Goal: Information Seeking & Learning: Learn about a topic

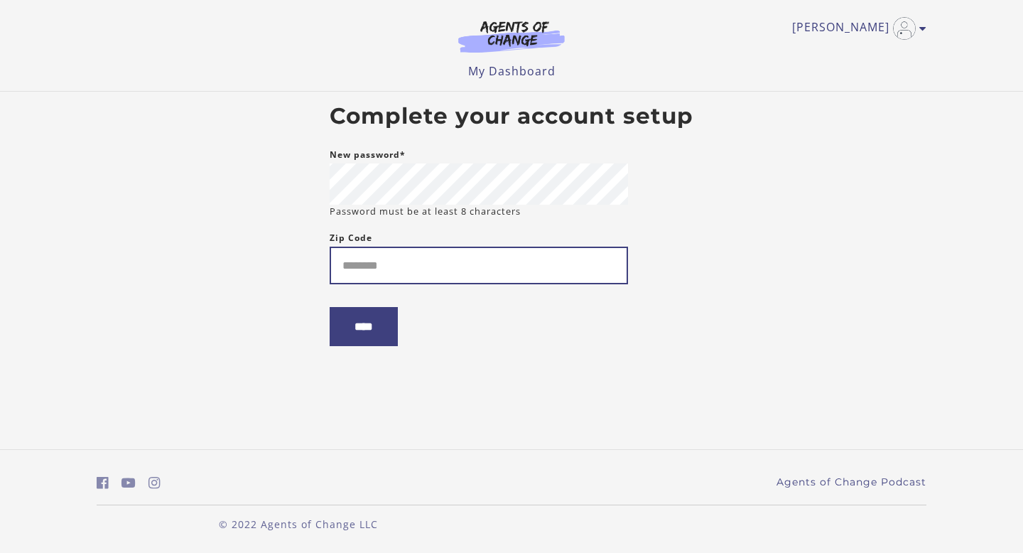
type input "*****"
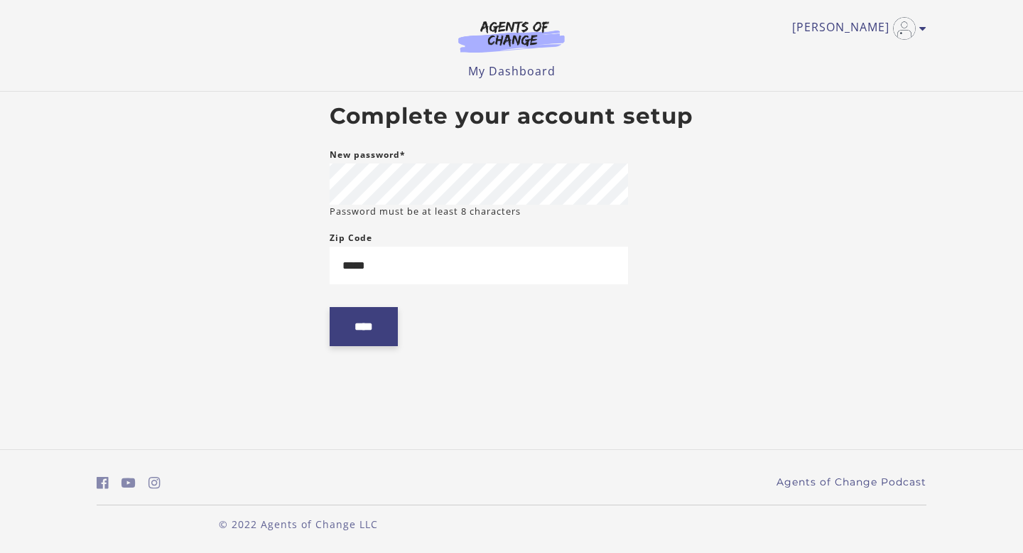
click at [385, 335] on input "****" at bounding box center [364, 326] width 68 height 39
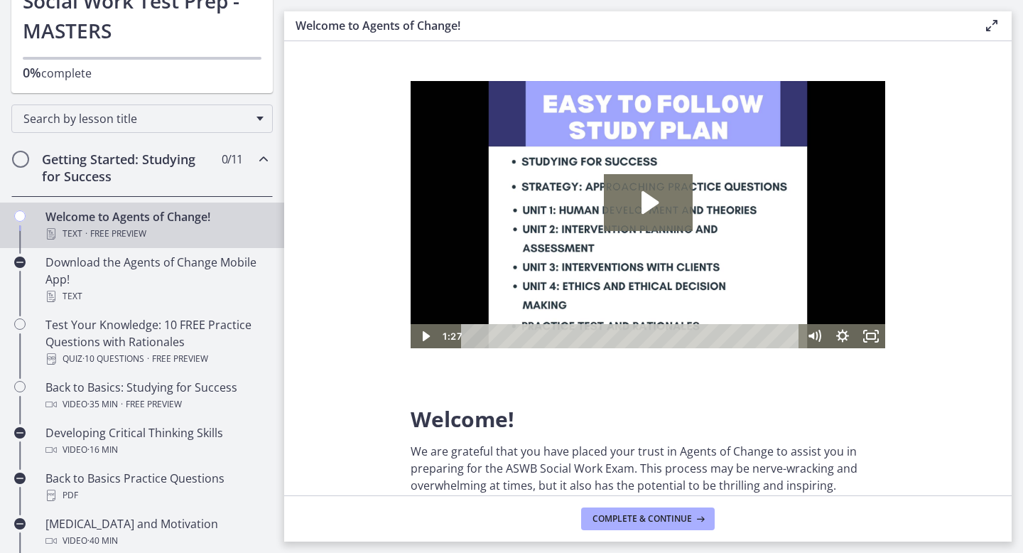
scroll to position [135, 0]
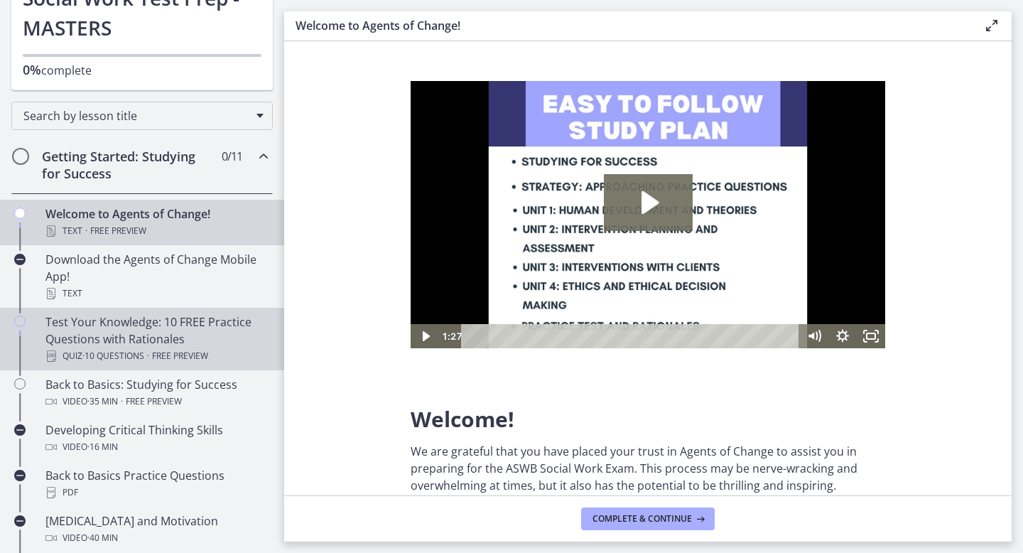
click at [155, 319] on div "Test Your Knowledge: 10 FREE Practice Questions with Rationales Quiz · 10 Quest…" at bounding box center [156, 338] width 222 height 51
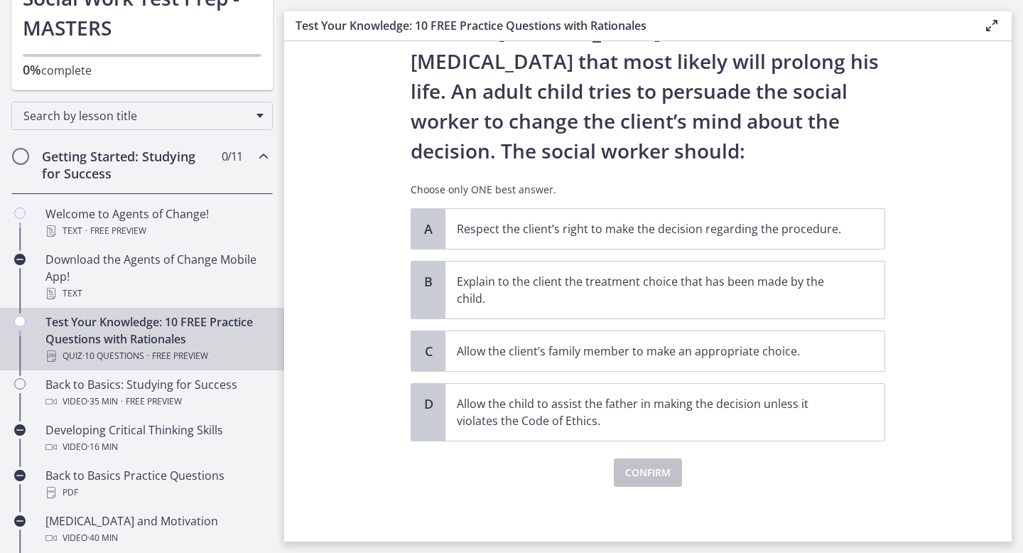
scroll to position [132, 0]
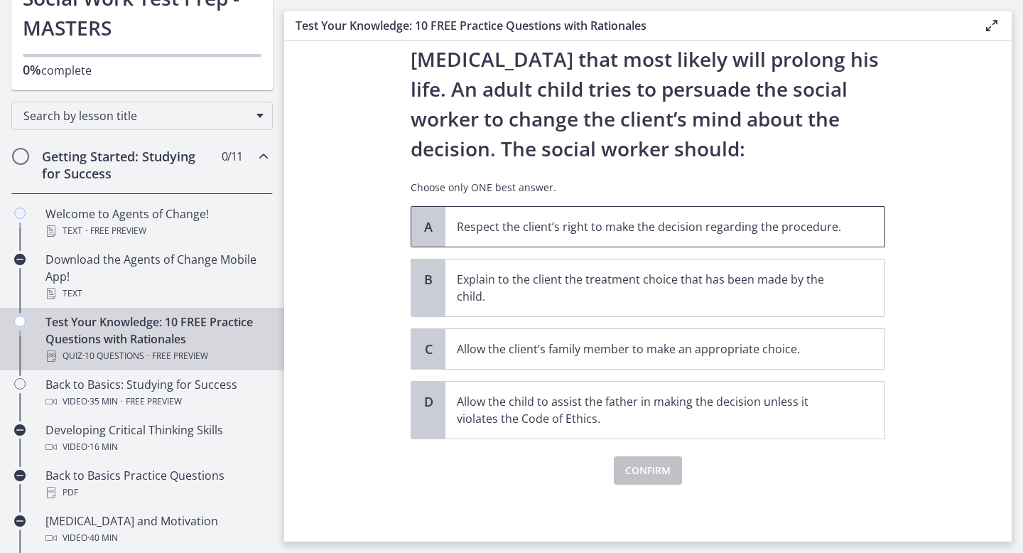
click at [740, 219] on p "Respect the client’s right to make the decision regarding the procedure." at bounding box center [651, 226] width 388 height 17
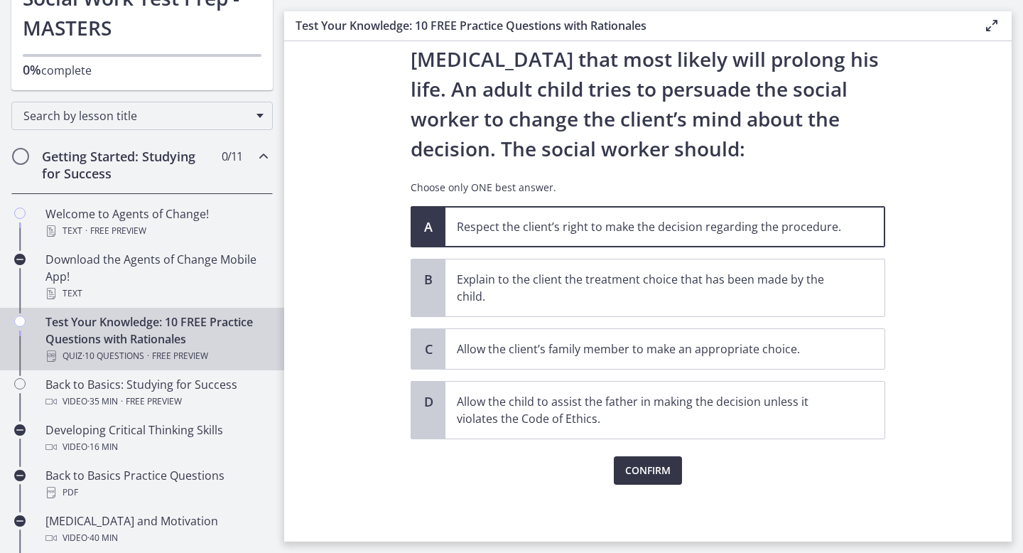
click at [664, 474] on span "Confirm" at bounding box center [647, 470] width 45 height 17
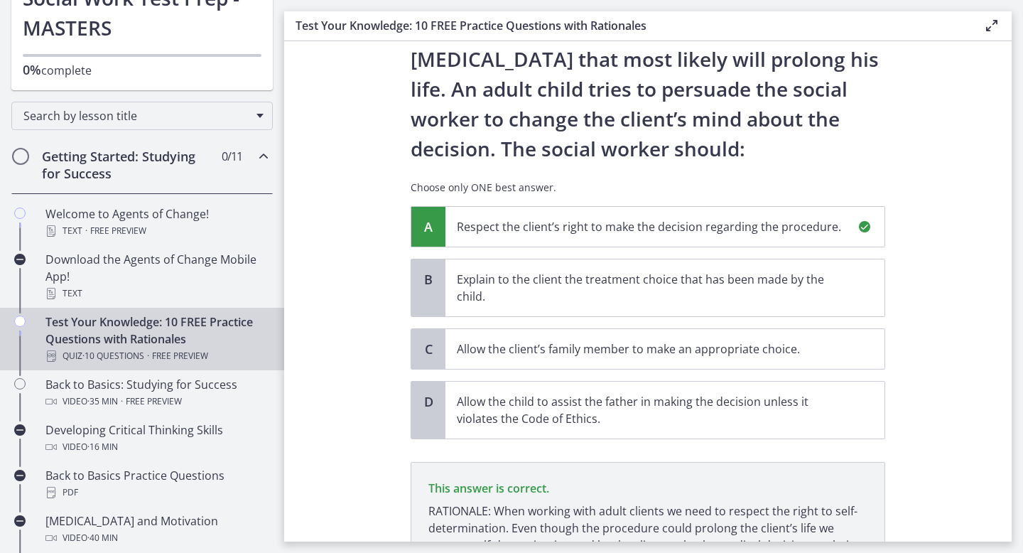
scroll to position [281, 0]
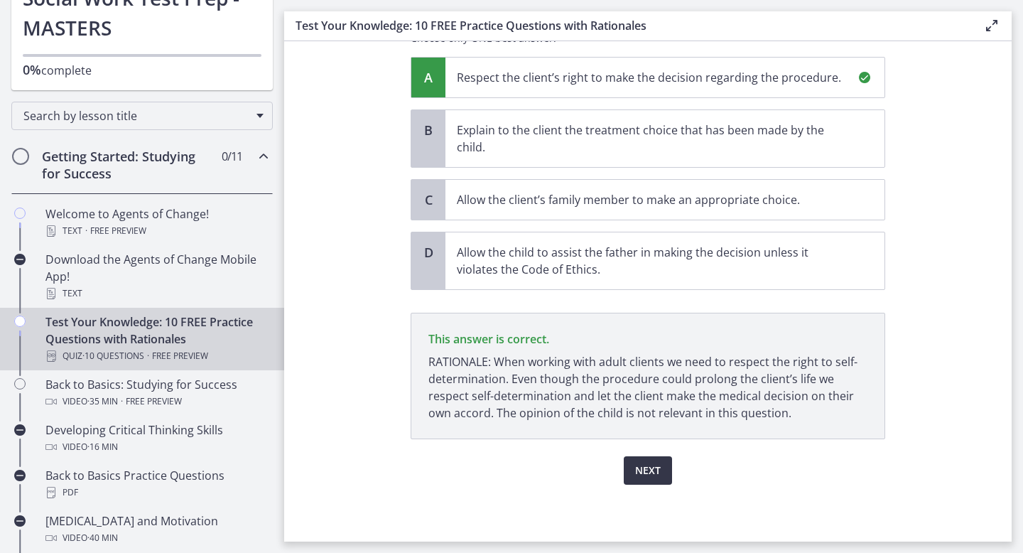
click at [650, 467] on span "Next" at bounding box center [648, 470] width 26 height 17
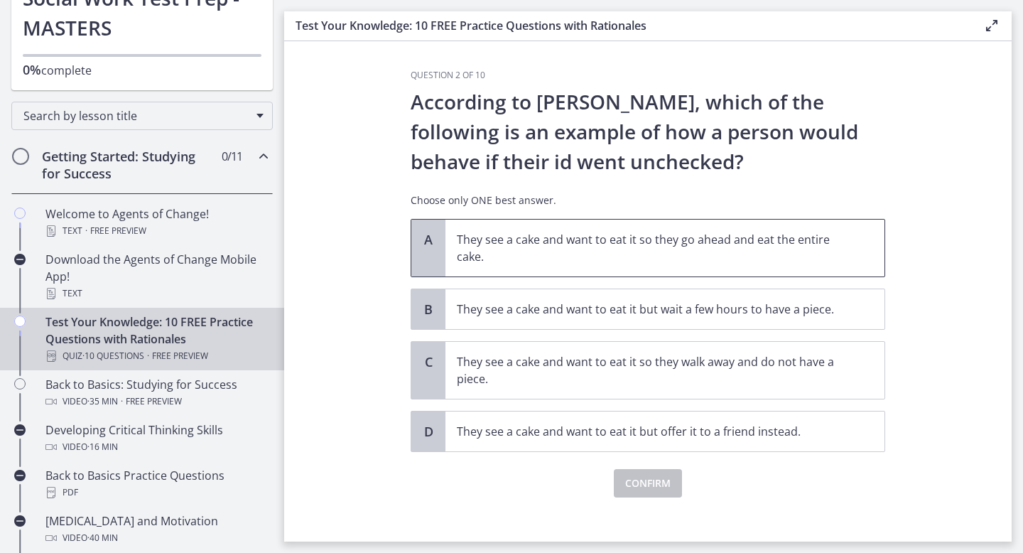
click at [745, 253] on p "They see a cake and want to eat it so they go ahead and eat the entire cake." at bounding box center [651, 248] width 388 height 34
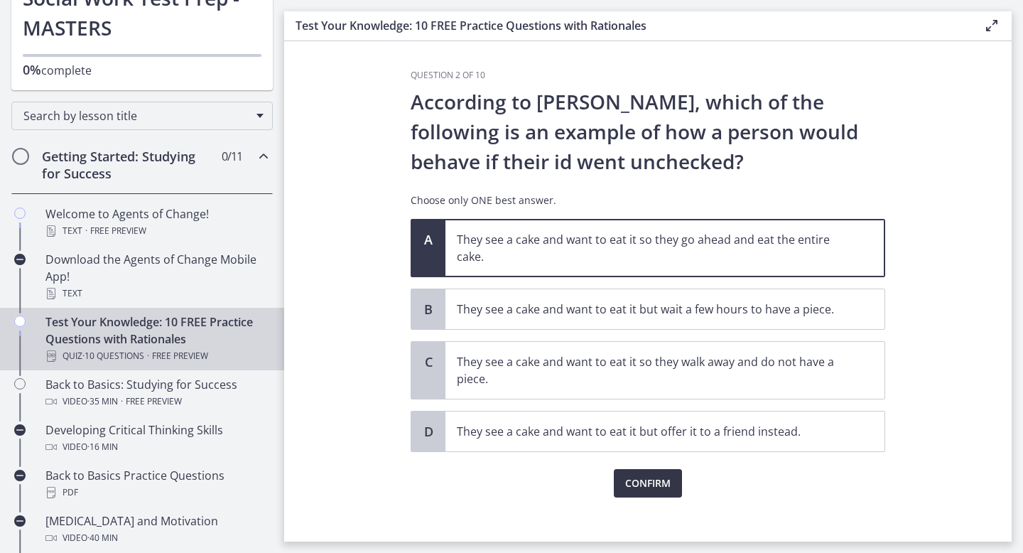
click at [654, 484] on span "Confirm" at bounding box center [647, 483] width 45 height 17
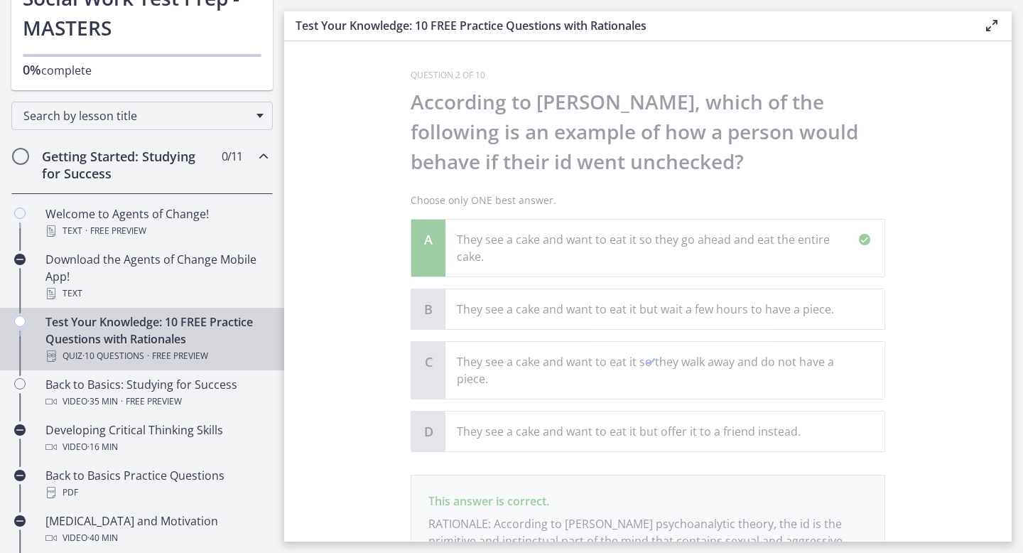
scroll to position [162, 0]
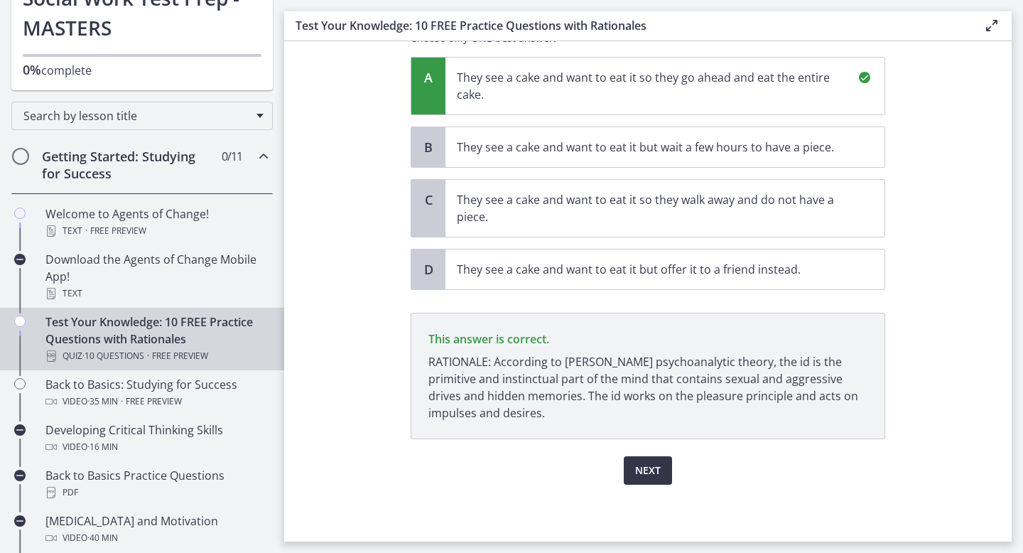
click at [647, 471] on span "Next" at bounding box center [648, 470] width 26 height 17
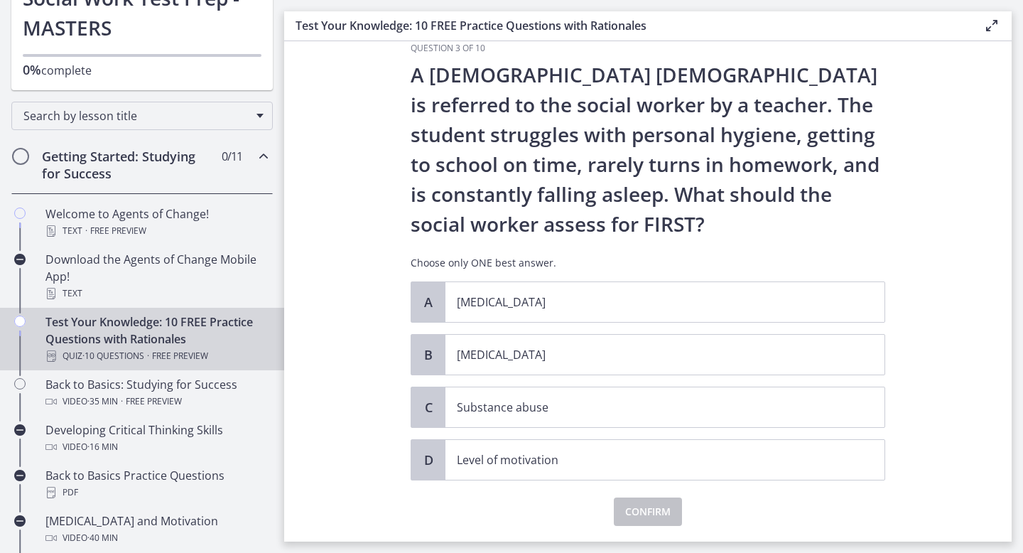
scroll to position [27, 0]
click at [526, 465] on p "Level of motivation" at bounding box center [651, 459] width 388 height 17
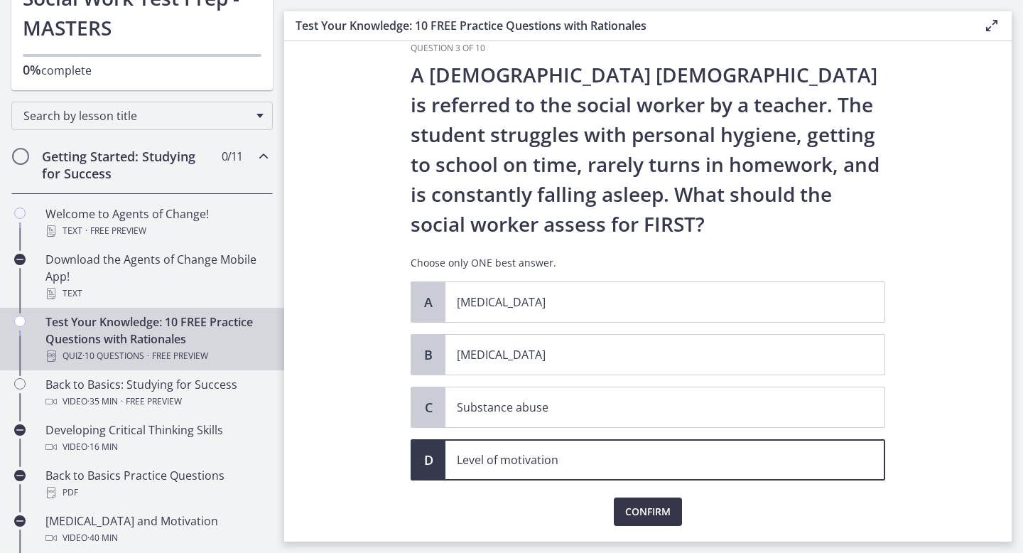
click at [645, 512] on span "Confirm" at bounding box center [647, 511] width 45 height 17
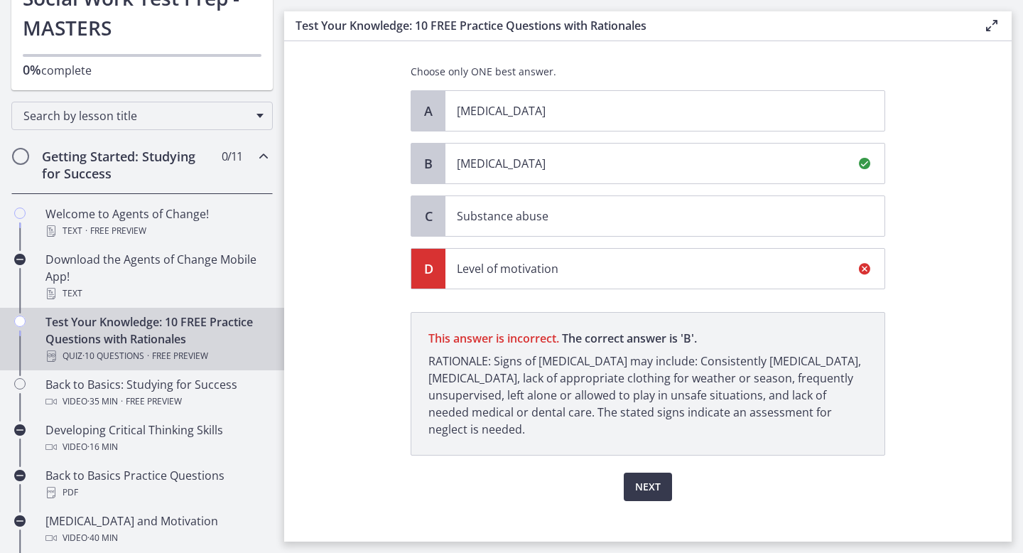
scroll to position [235, 0]
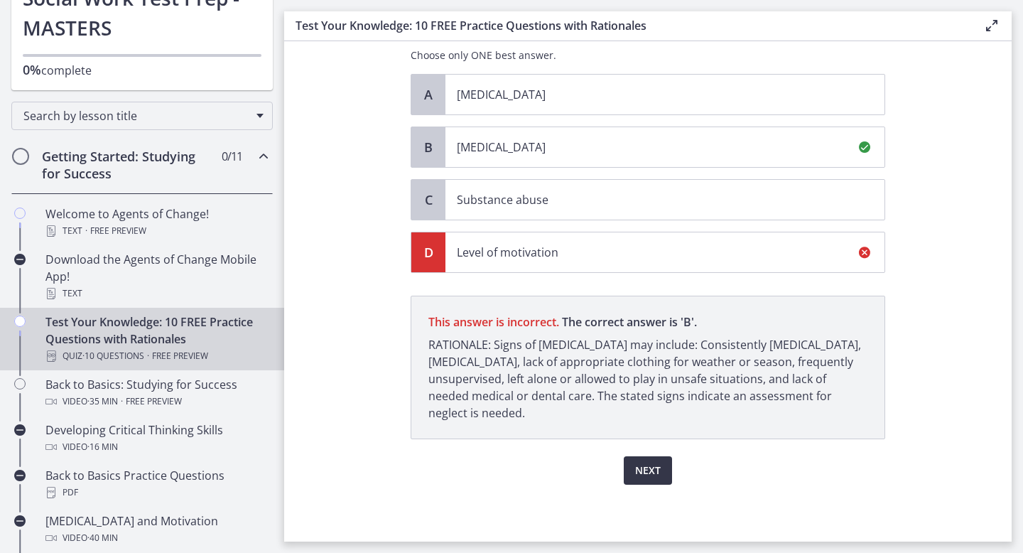
click at [638, 470] on span "Next" at bounding box center [648, 470] width 26 height 17
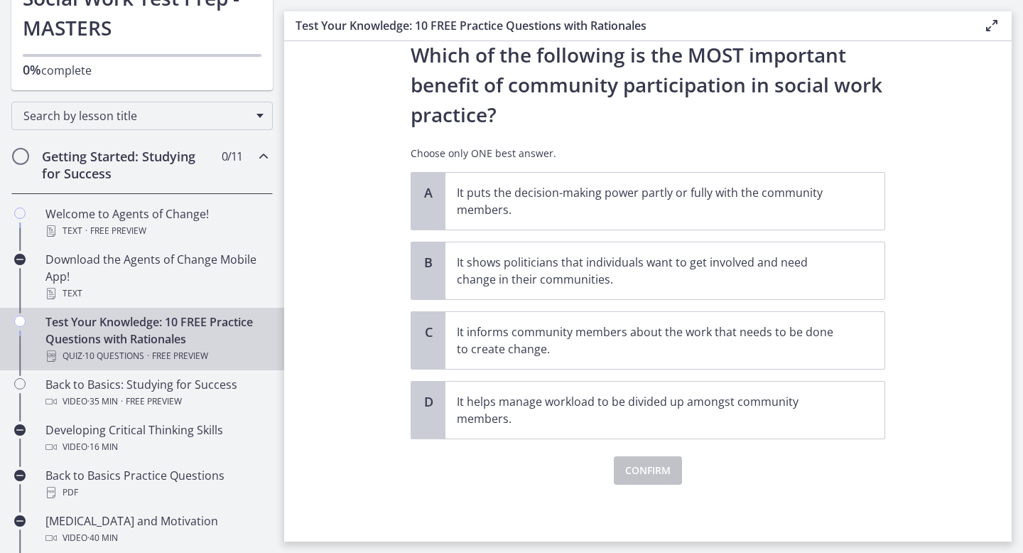
scroll to position [0, 0]
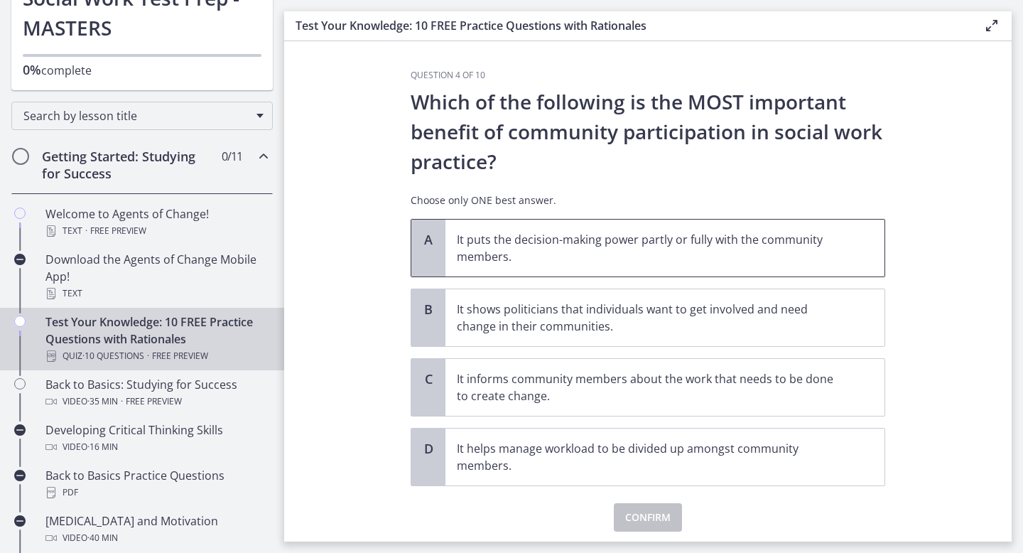
click at [620, 226] on span "It puts the decision-making power partly or fully with the community members." at bounding box center [665, 248] width 439 height 57
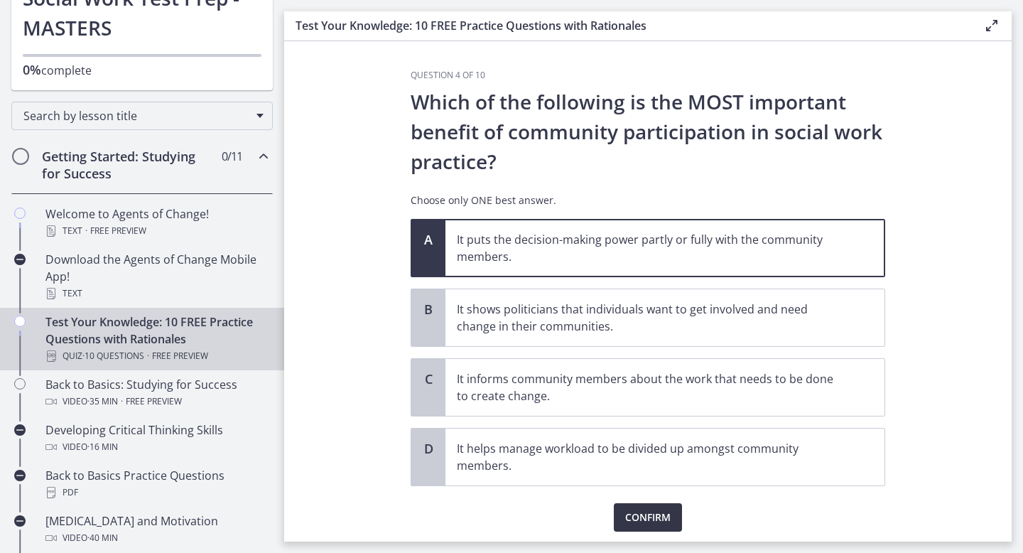
click at [635, 522] on span "Confirm" at bounding box center [647, 517] width 45 height 17
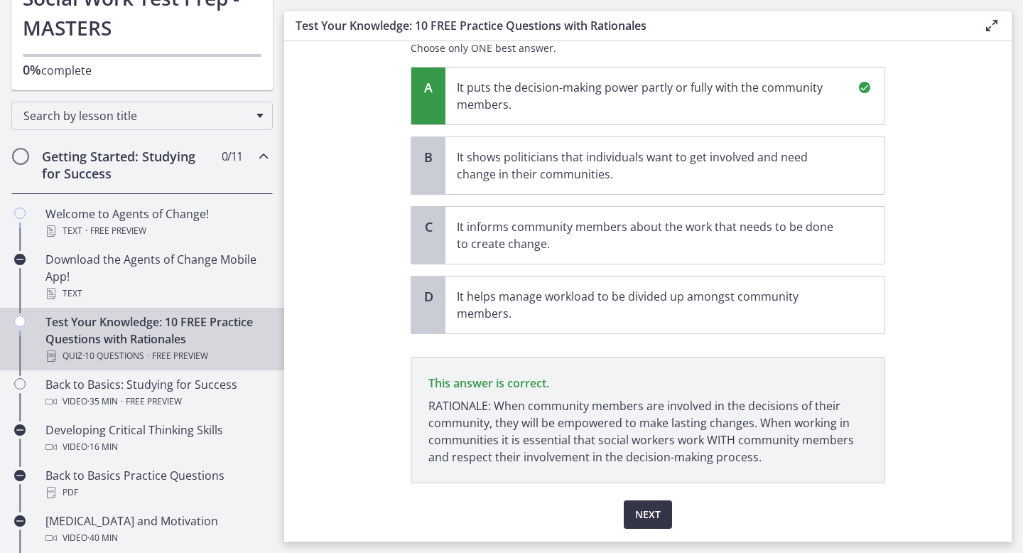
scroll to position [196, 0]
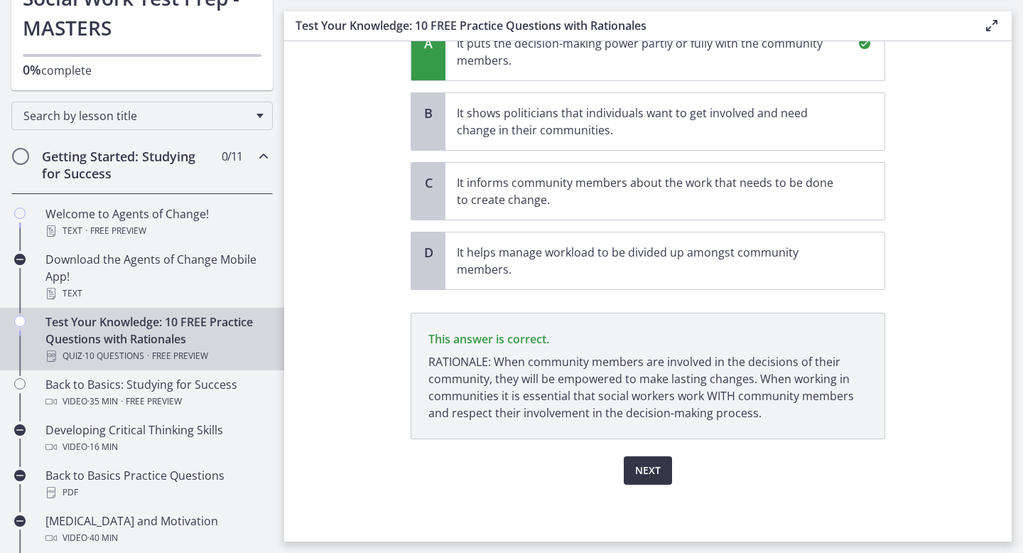
click at [645, 468] on span "Next" at bounding box center [648, 470] width 26 height 17
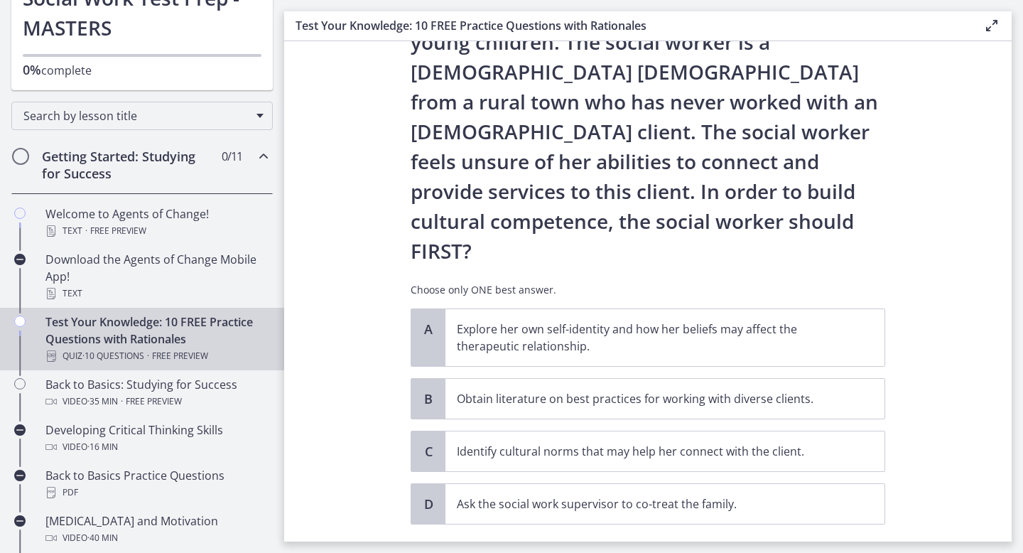
scroll to position [154, 0]
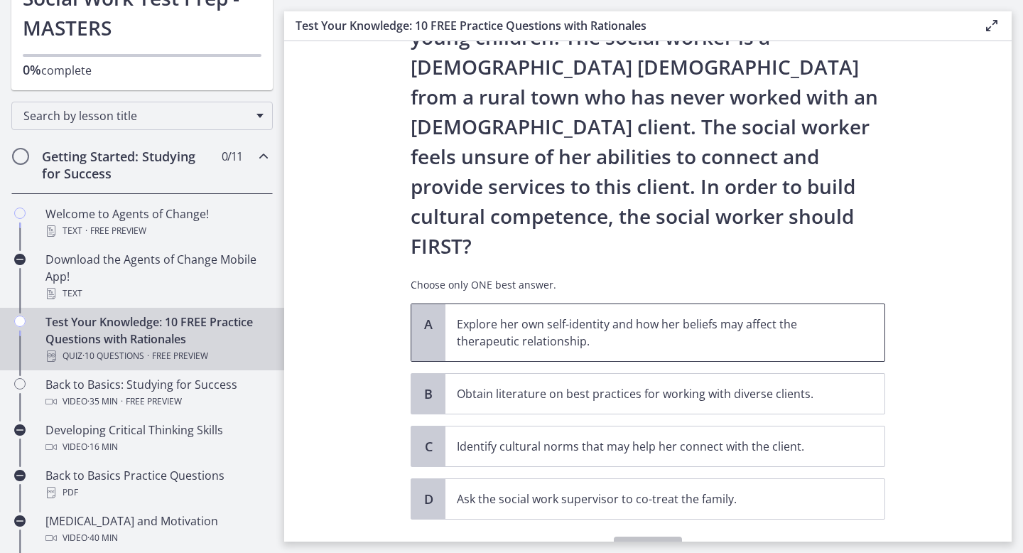
click at [652, 316] on p "Explore her own self-identity and how her beliefs may affect the therapeutic re…" at bounding box center [651, 333] width 388 height 34
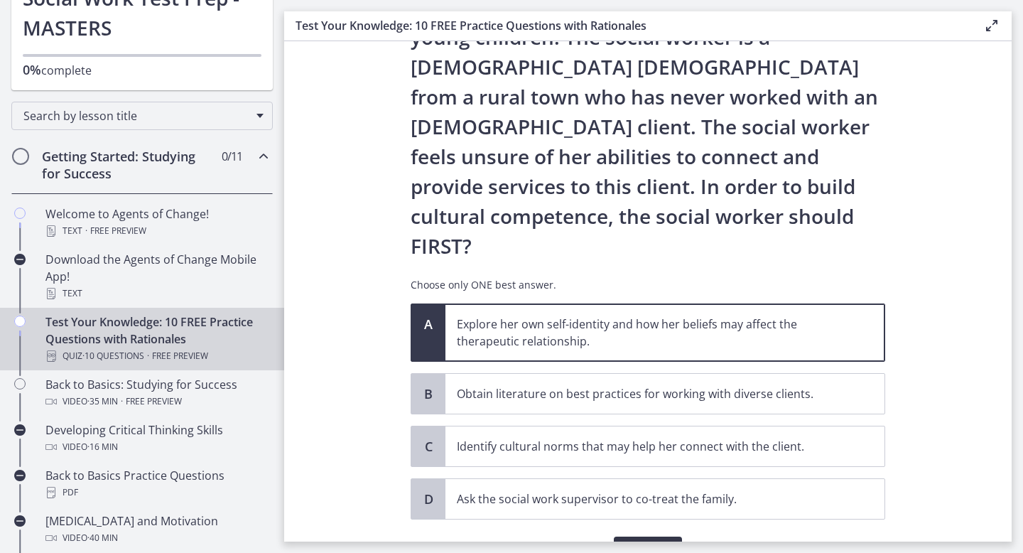
click at [647, 542] on span "Confirm" at bounding box center [647, 550] width 45 height 17
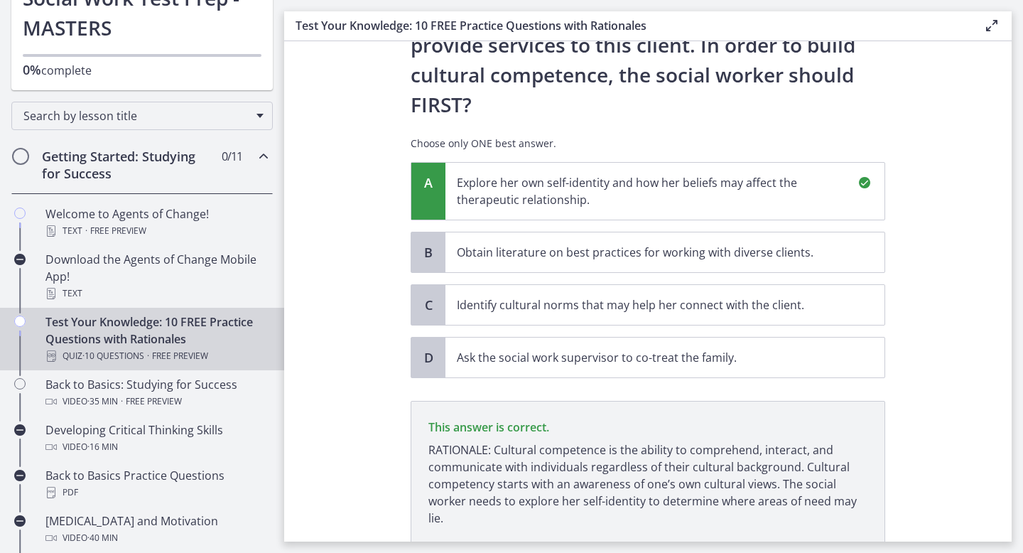
scroll to position [341, 0]
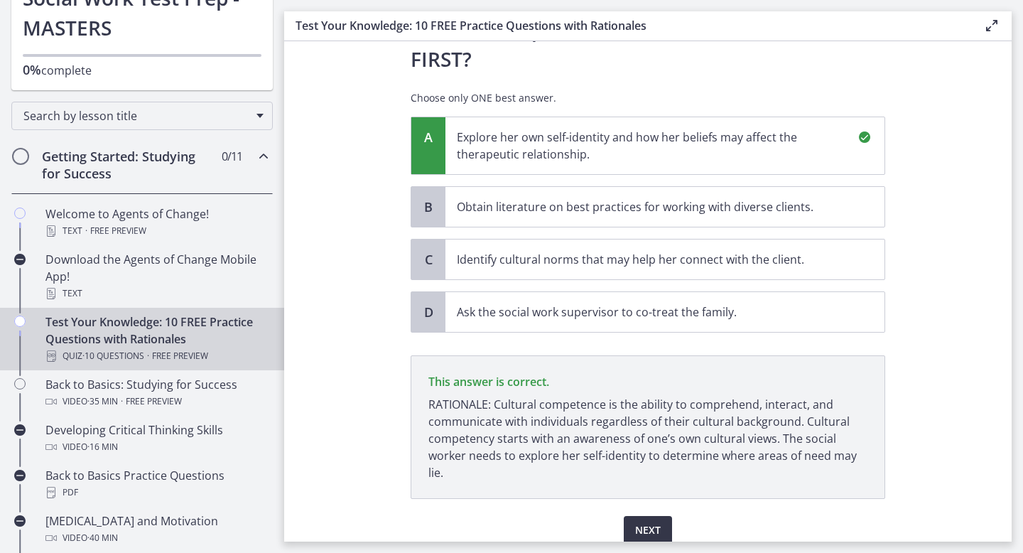
click at [640, 522] on span "Next" at bounding box center [648, 530] width 26 height 17
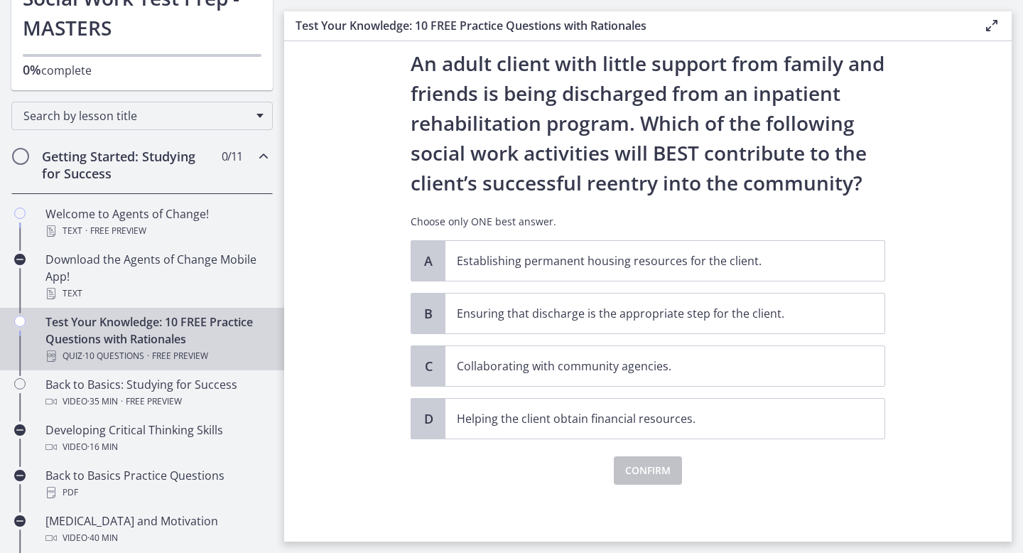
scroll to position [0, 0]
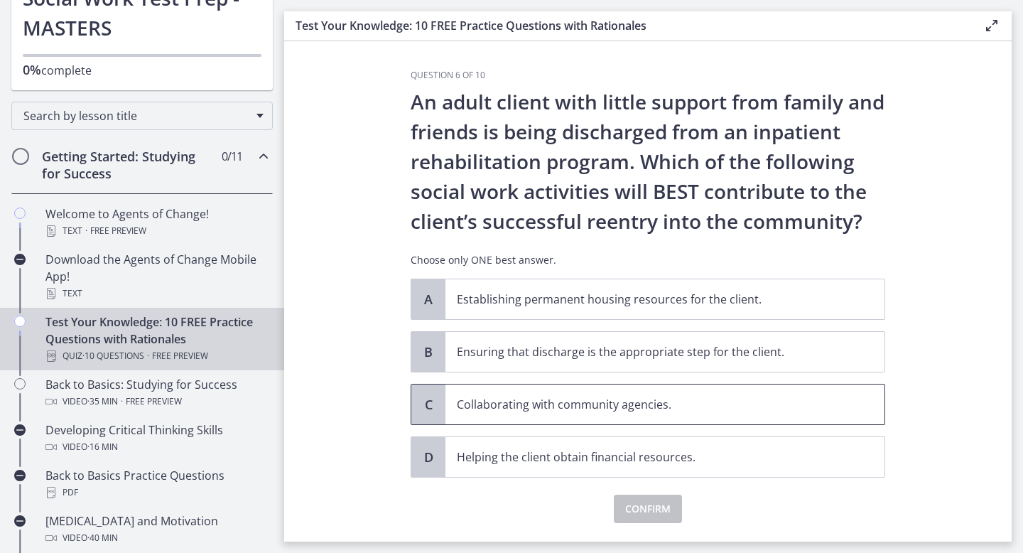
click at [699, 400] on p "Collaborating with community agencies." at bounding box center [651, 404] width 388 height 17
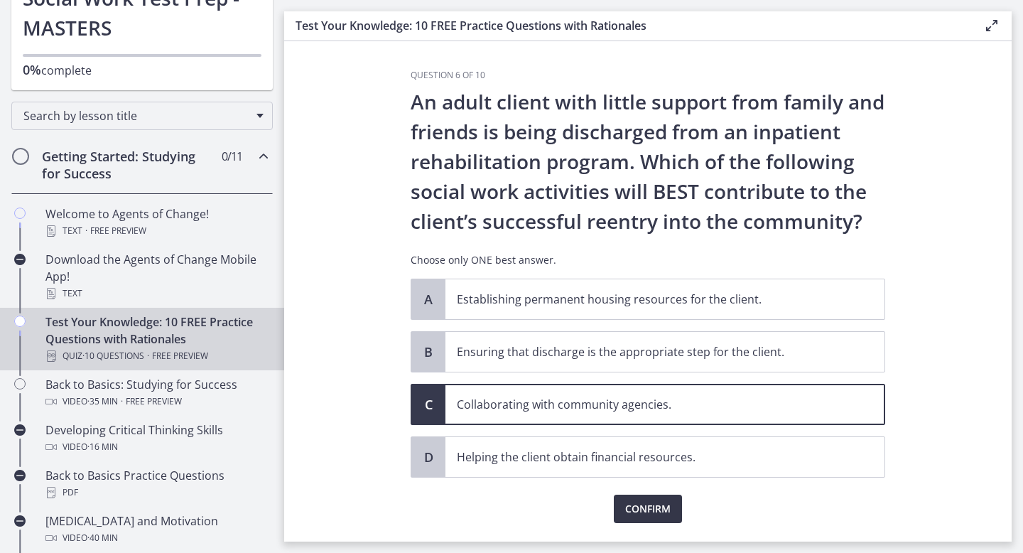
click at [635, 512] on span "Confirm" at bounding box center [647, 508] width 45 height 17
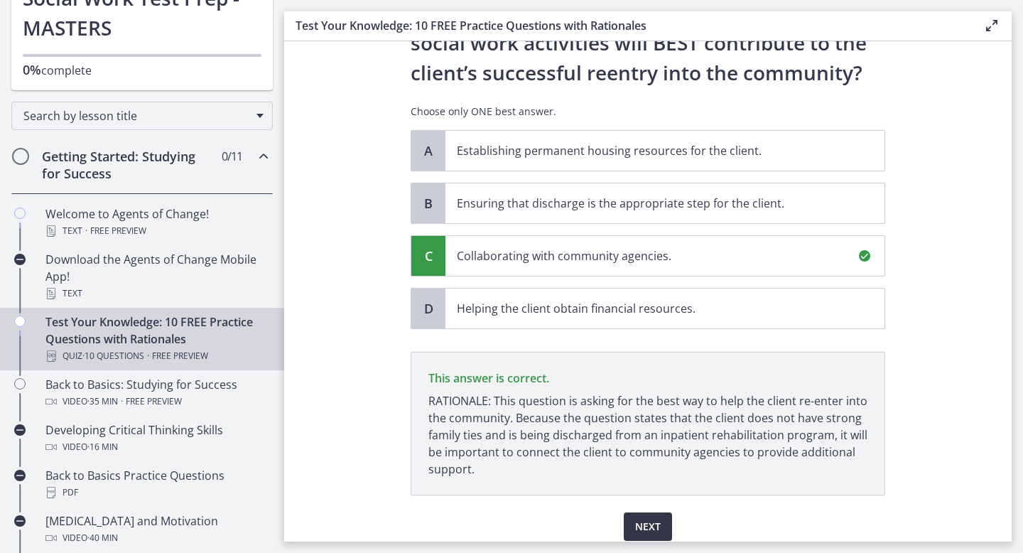
scroll to position [205, 0]
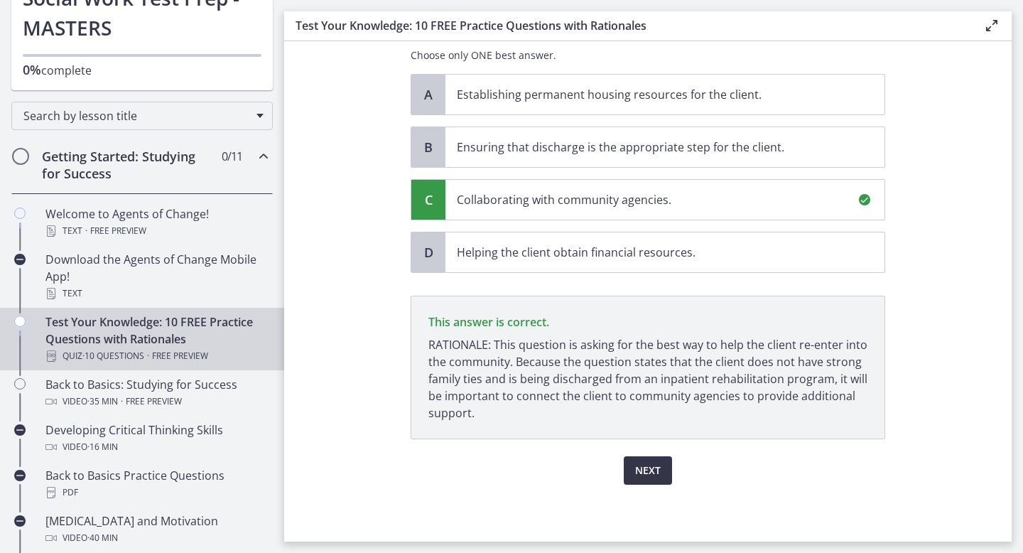
click at [654, 463] on span "Next" at bounding box center [648, 470] width 26 height 17
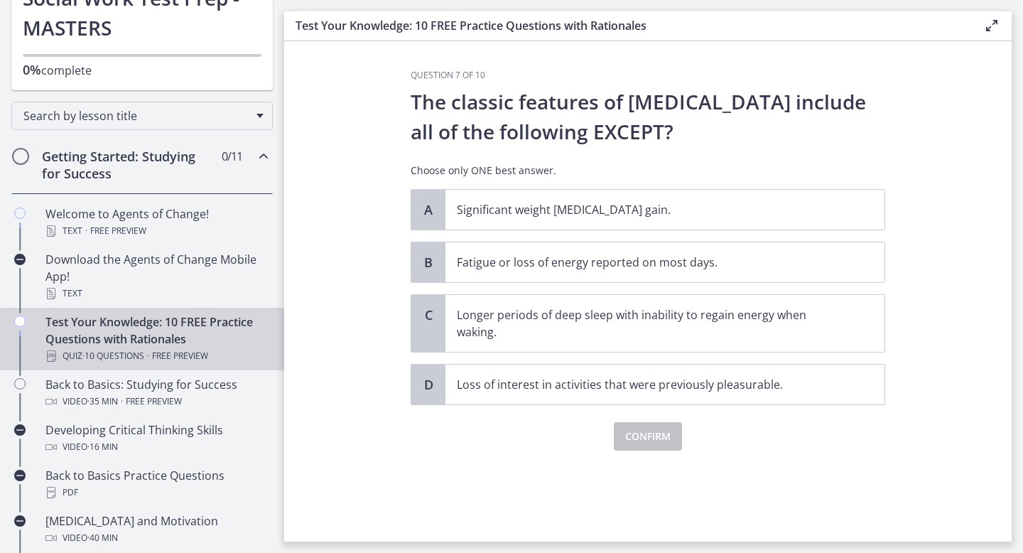
scroll to position [0, 0]
click at [657, 343] on span "Longer periods of deep sleep with inability to regain energy when waking." at bounding box center [665, 323] width 439 height 57
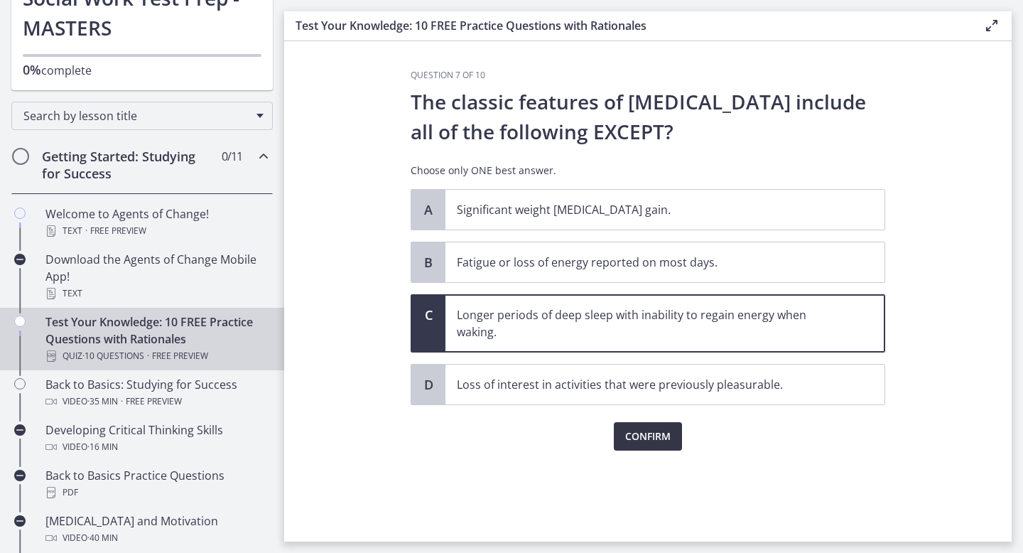
click at [650, 443] on span "Confirm" at bounding box center [647, 436] width 45 height 17
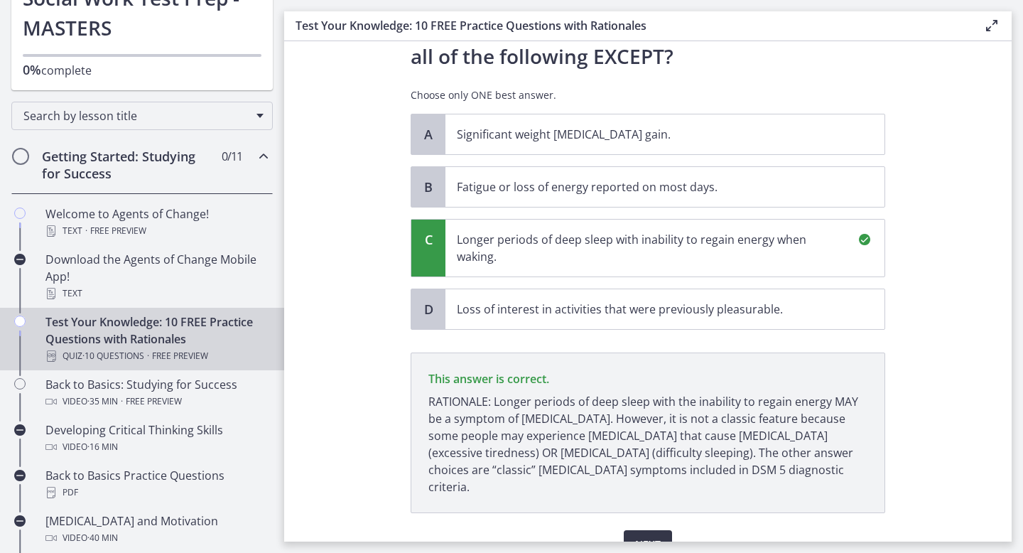
scroll to position [132, 0]
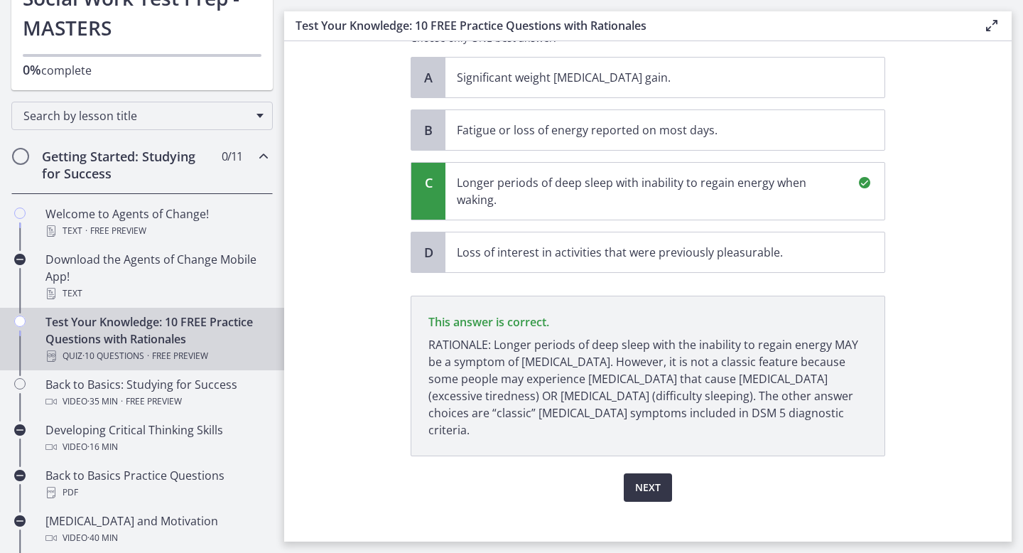
click at [650, 479] on span "Next" at bounding box center [648, 487] width 26 height 17
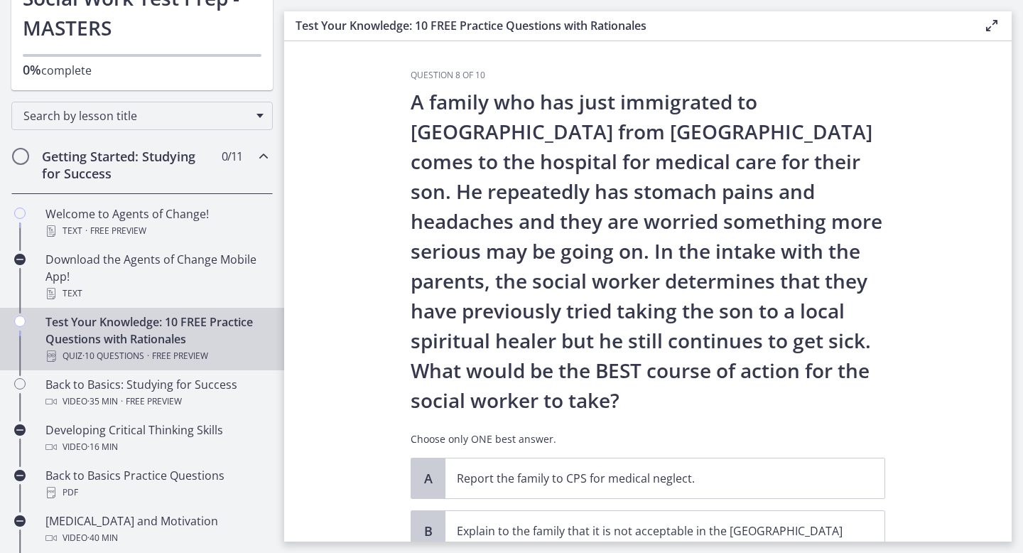
click at [911, 241] on section "Question 8 of 10 A family who has just immigrated to [GEOGRAPHIC_DATA] from [GE…" at bounding box center [648, 291] width 728 height 500
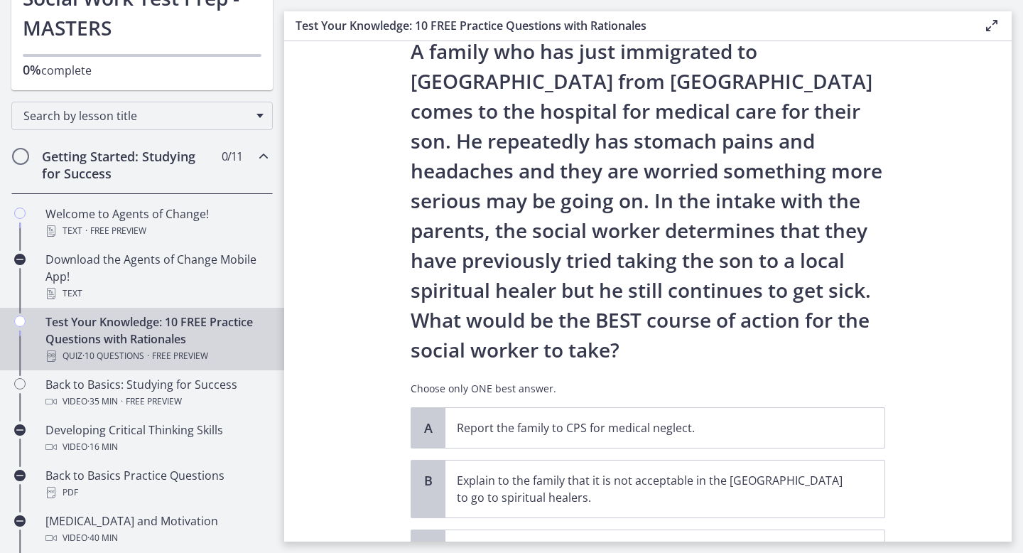
scroll to position [24, 0]
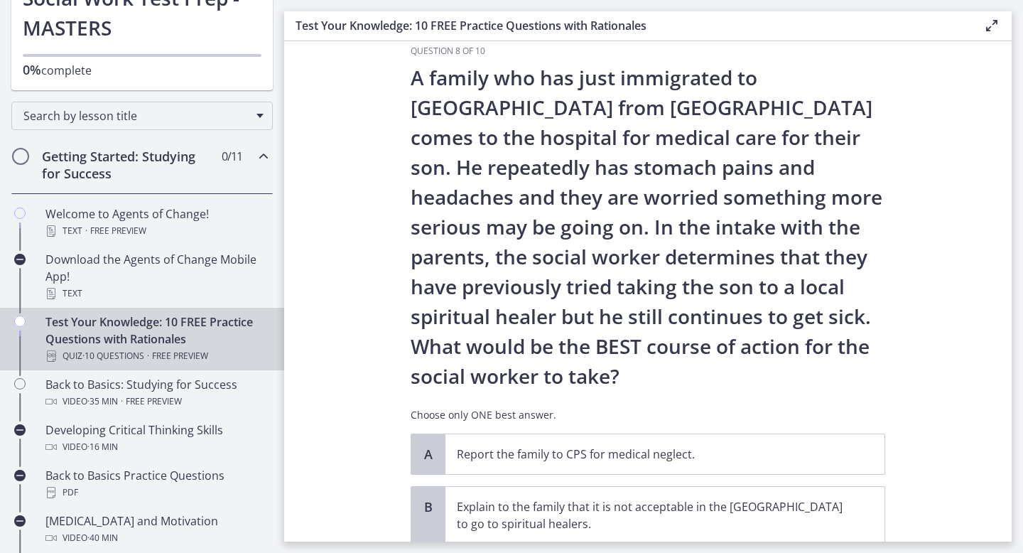
click at [949, 288] on section "Question 8 of 10 A family who has just immigrated to [GEOGRAPHIC_DATA] from [GE…" at bounding box center [648, 291] width 728 height 500
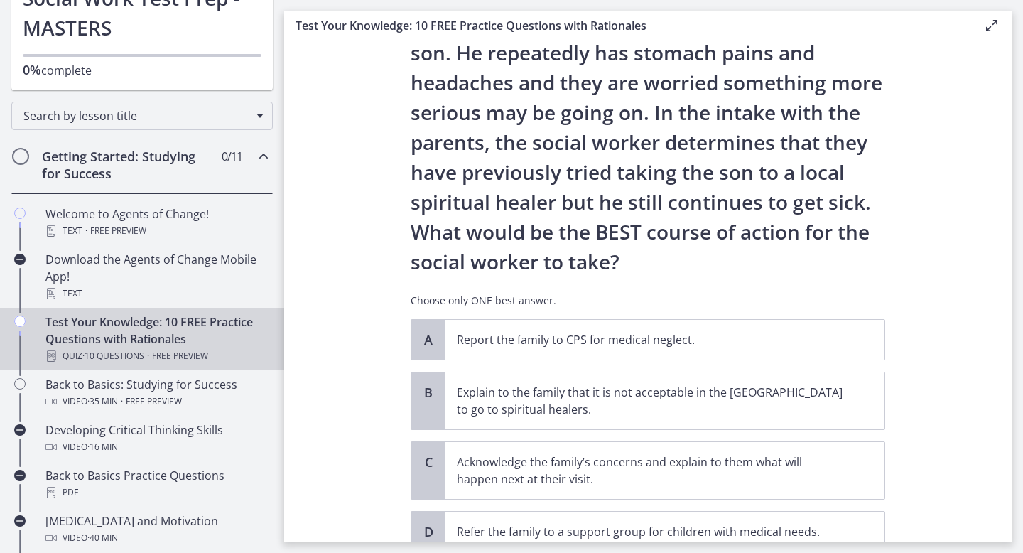
scroll to position [138, 0]
click at [653, 466] on p "Acknowledge the family’s concerns and explain to them what will happen next at …" at bounding box center [651, 471] width 388 height 34
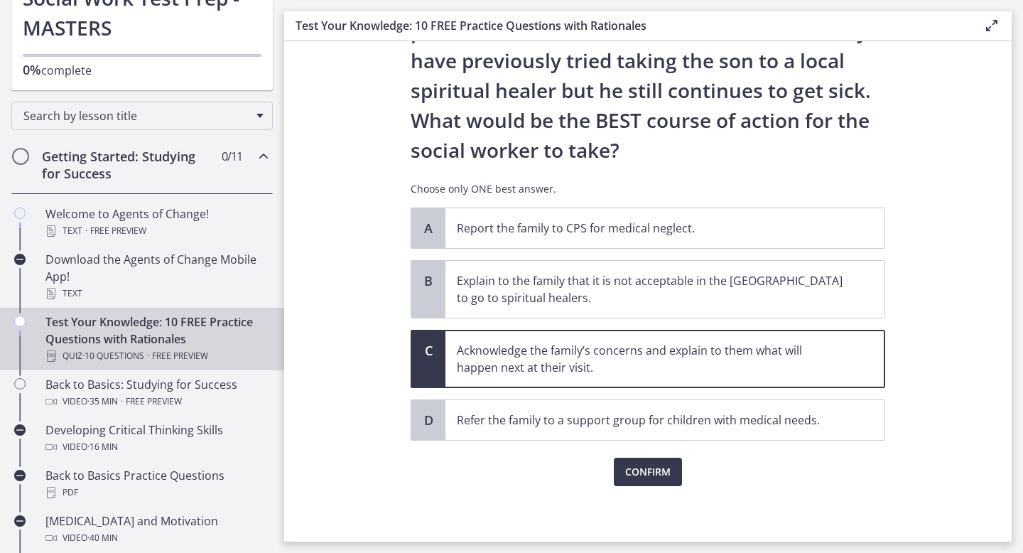
scroll to position [252, 0]
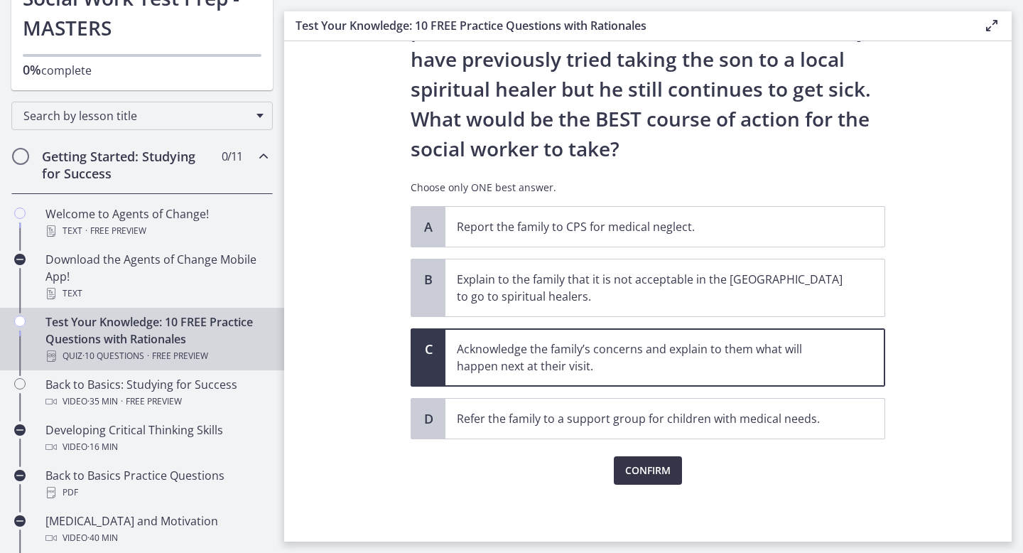
click at [662, 474] on span "Confirm" at bounding box center [647, 470] width 45 height 17
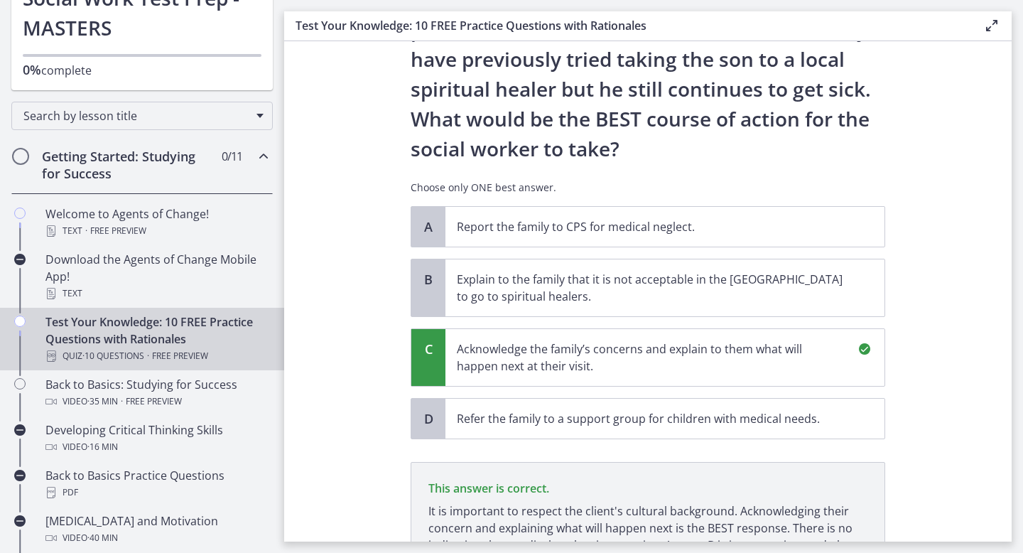
scroll to position [418, 0]
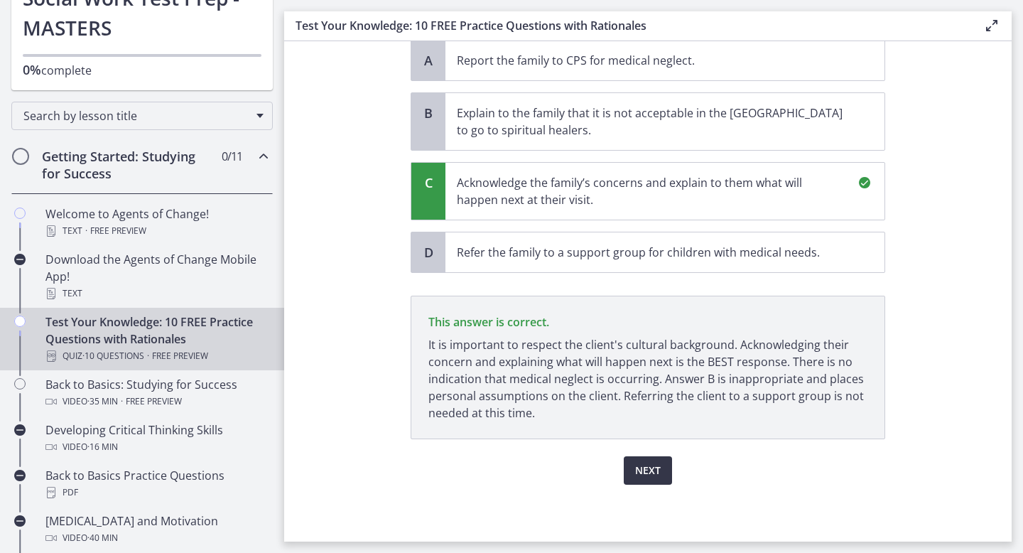
click at [635, 469] on span "Next" at bounding box center [648, 470] width 26 height 17
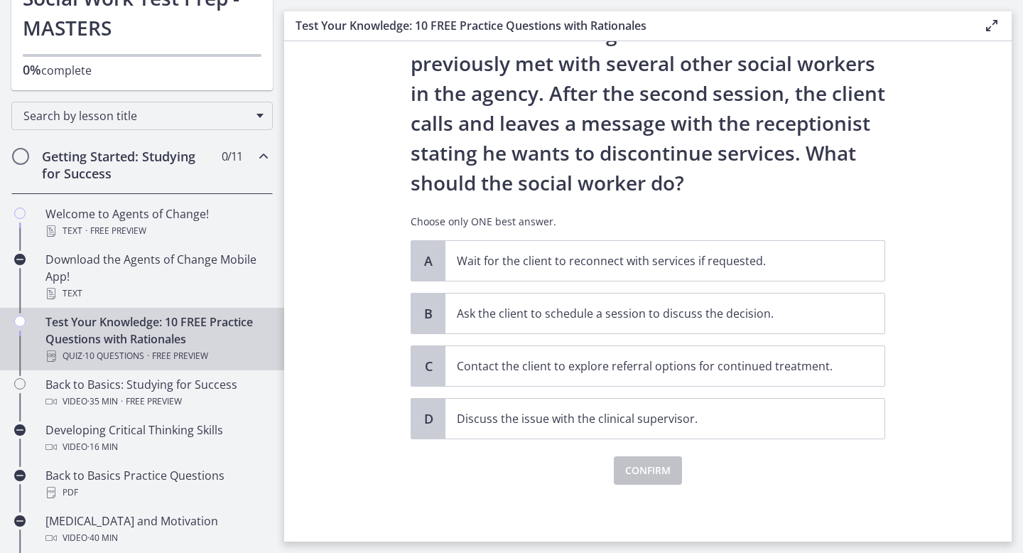
scroll to position [0, 0]
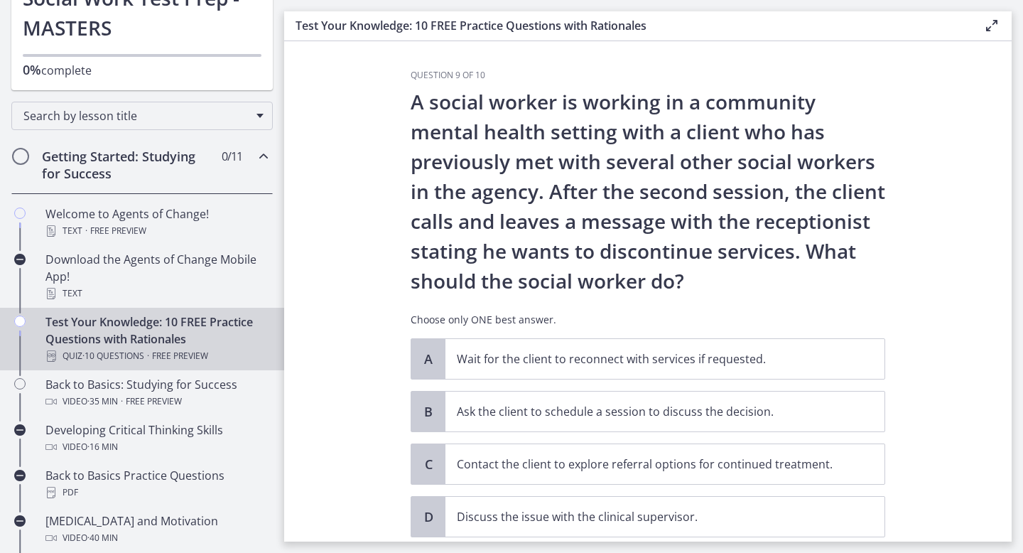
click at [943, 151] on section "Question 9 of 10 A social worker is working in a community mental health settin…" at bounding box center [648, 291] width 728 height 500
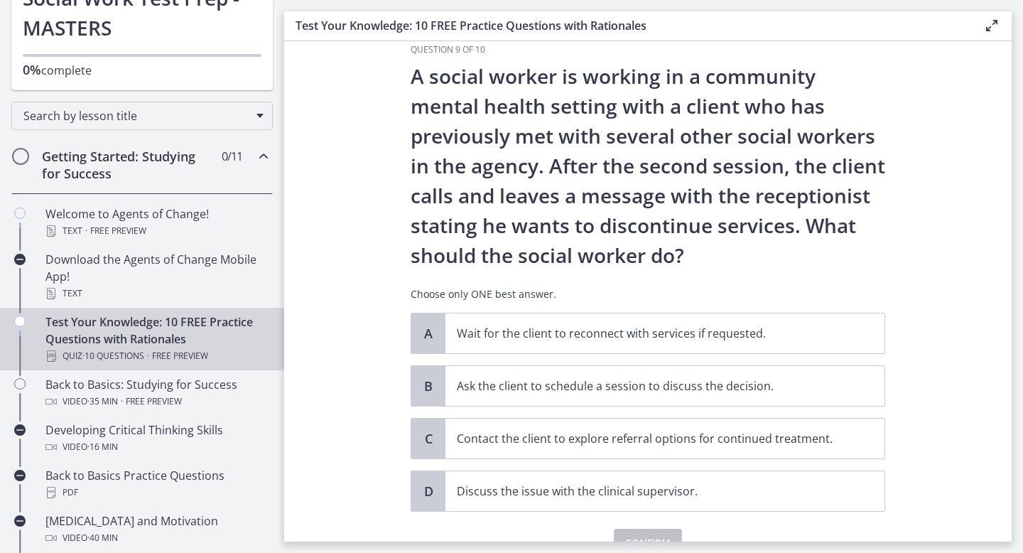
scroll to position [28, 0]
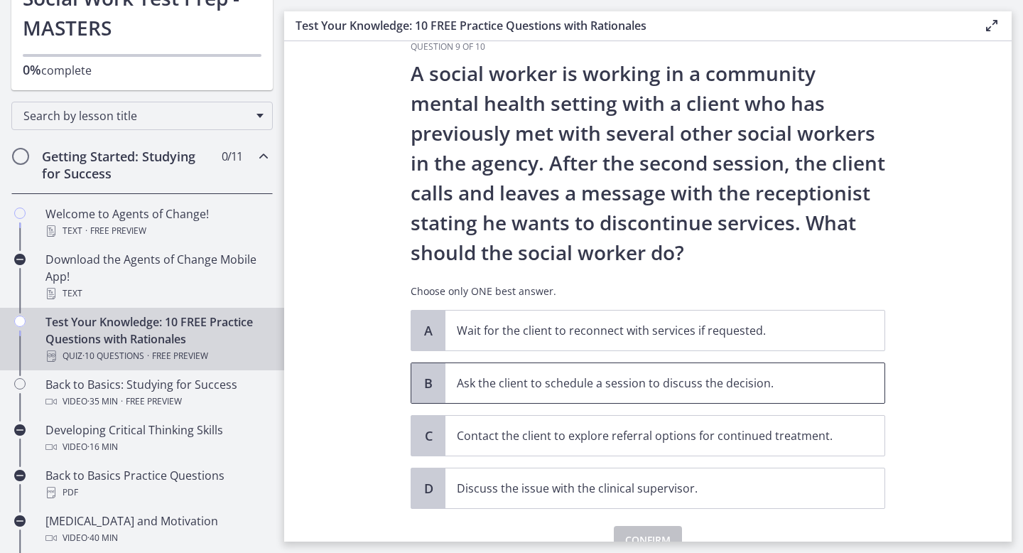
click at [606, 390] on p "Ask the client to schedule a session to discuss the decision." at bounding box center [651, 383] width 388 height 17
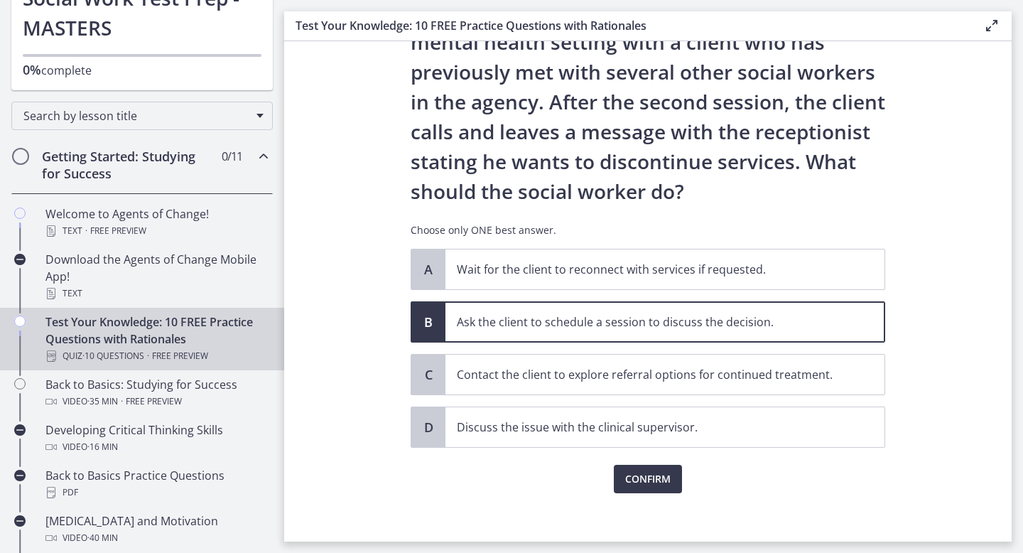
scroll to position [98, 0]
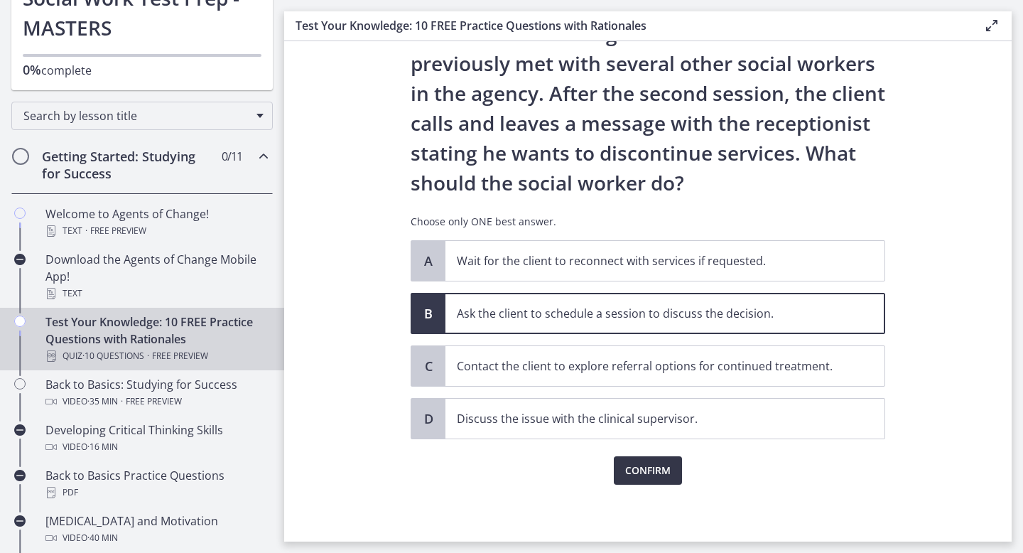
click at [667, 463] on button "Confirm" at bounding box center [648, 470] width 68 height 28
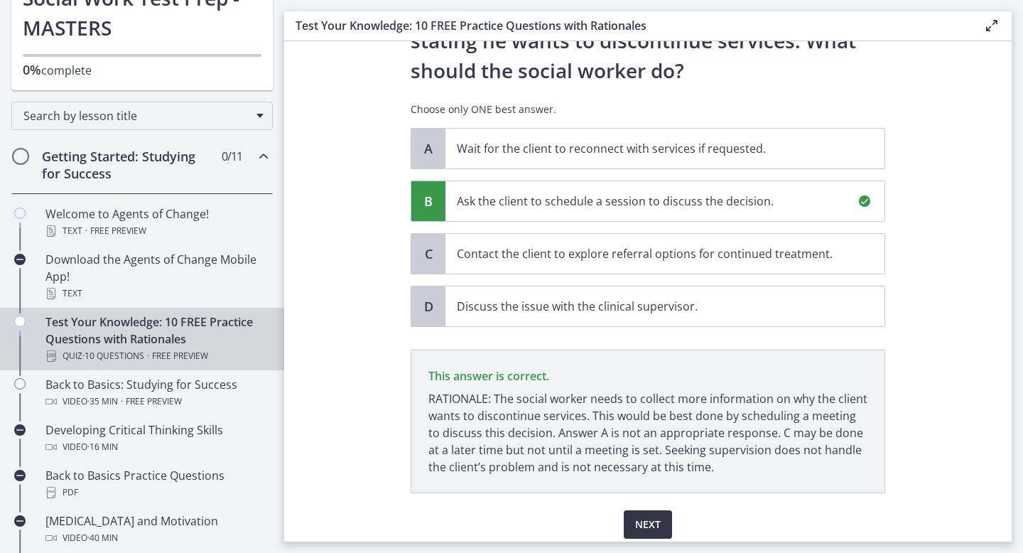
scroll to position [264, 0]
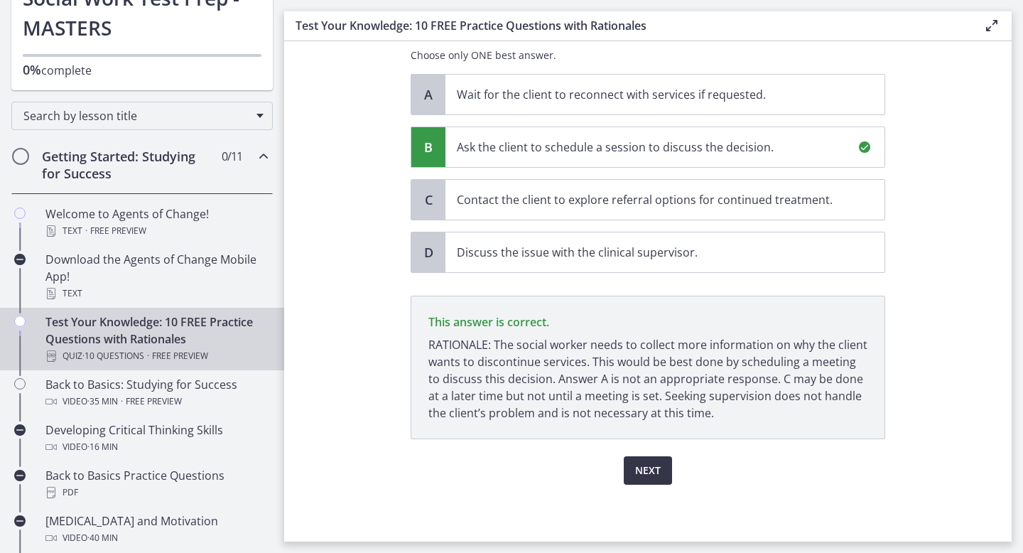
click at [643, 471] on span "Next" at bounding box center [648, 470] width 26 height 17
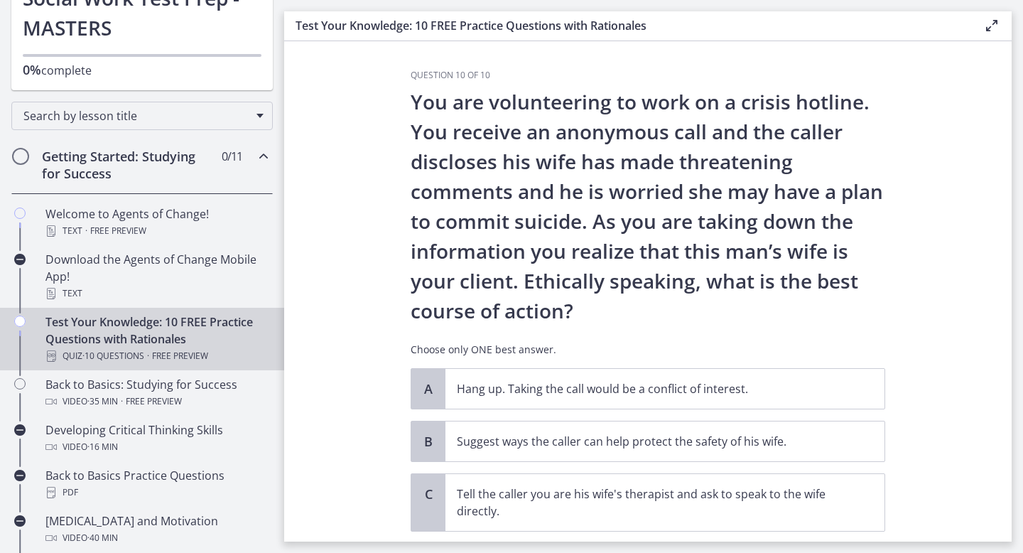
click at [945, 270] on section "Question 10 of 10 You are volunteering to work on a crisis hotline. You receive…" at bounding box center [648, 291] width 728 height 500
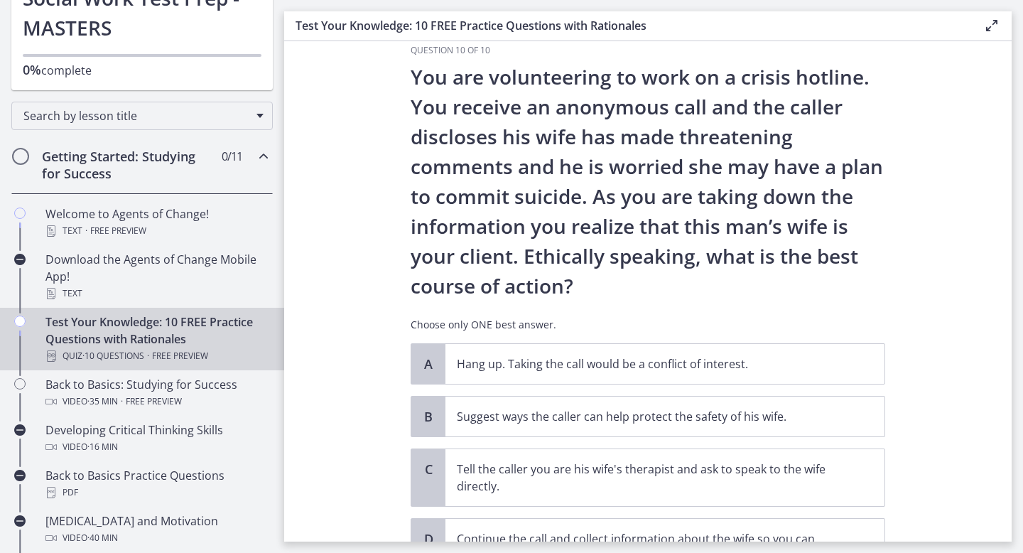
scroll to position [28, 0]
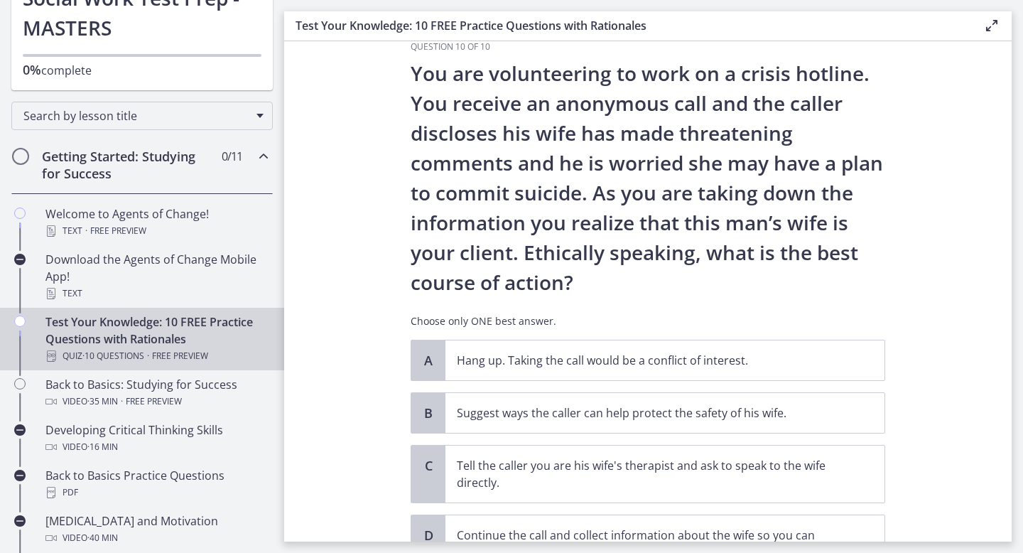
click at [945, 270] on section "Question 10 of 10 You are volunteering to work on a crisis hotline. You receive…" at bounding box center [648, 291] width 728 height 500
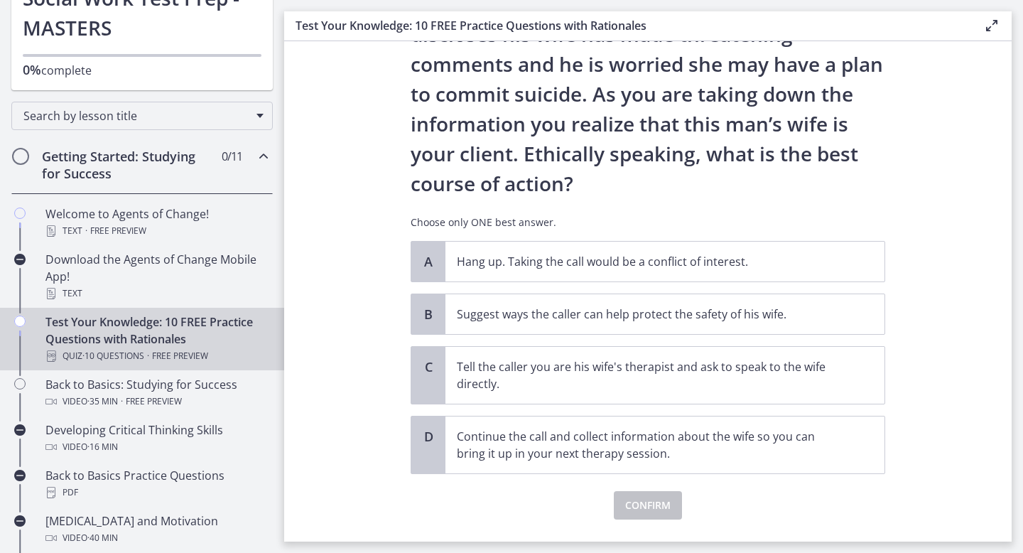
scroll to position [134, 0]
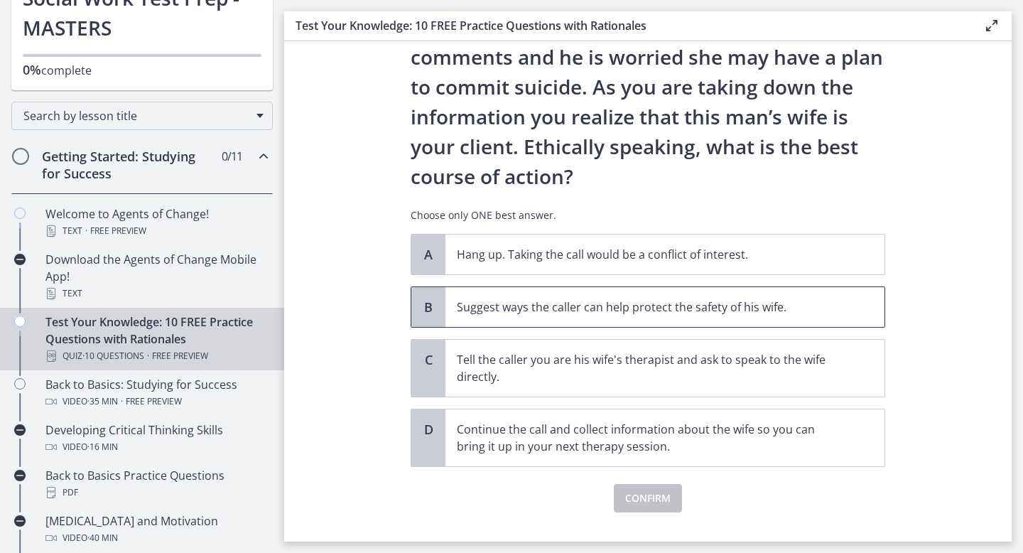
click at [706, 317] on span "Suggest ways the caller can help protect the safety of his wife." at bounding box center [665, 307] width 439 height 40
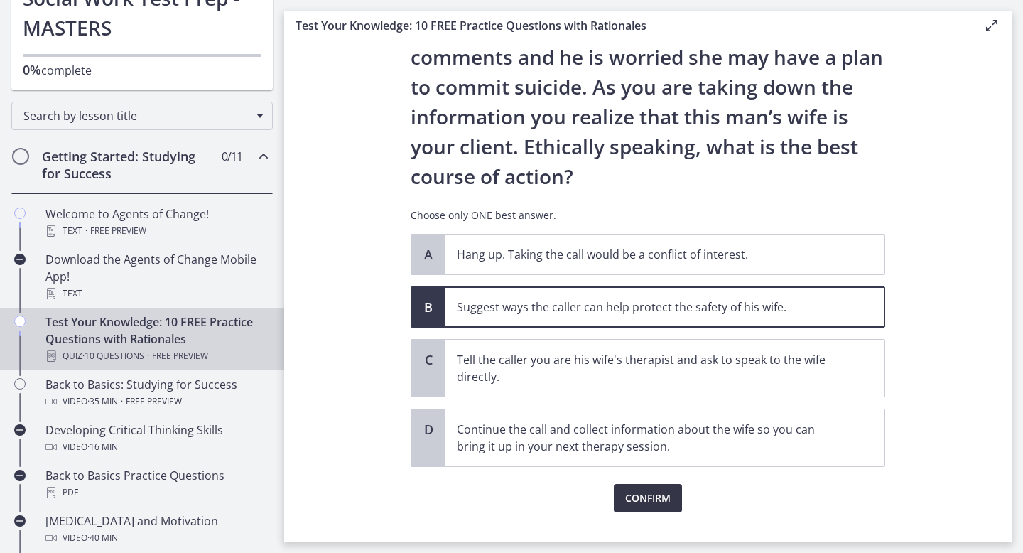
click at [630, 501] on span "Confirm" at bounding box center [647, 498] width 45 height 17
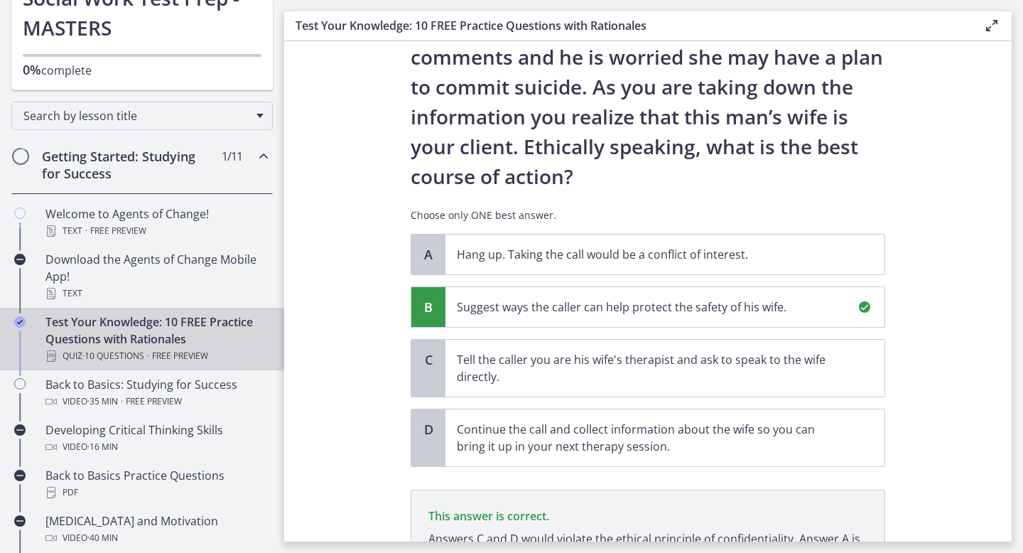
scroll to position [294, 0]
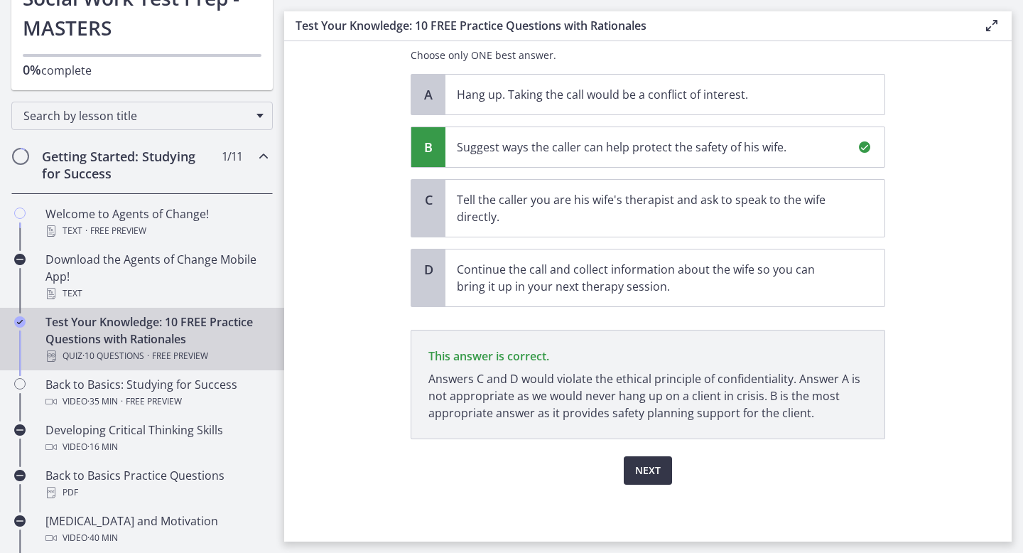
click at [646, 472] on span "Next" at bounding box center [648, 470] width 26 height 17
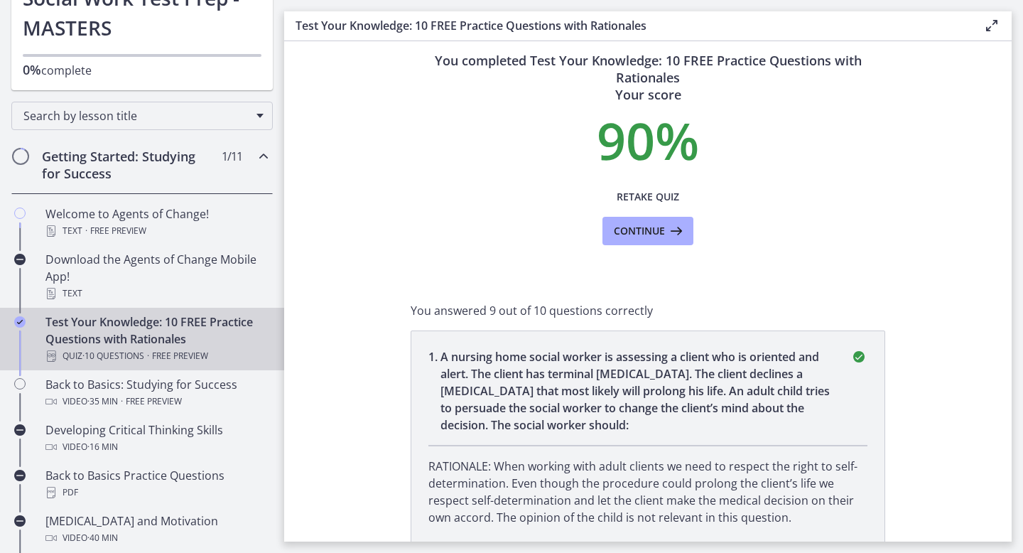
scroll to position [0, 0]
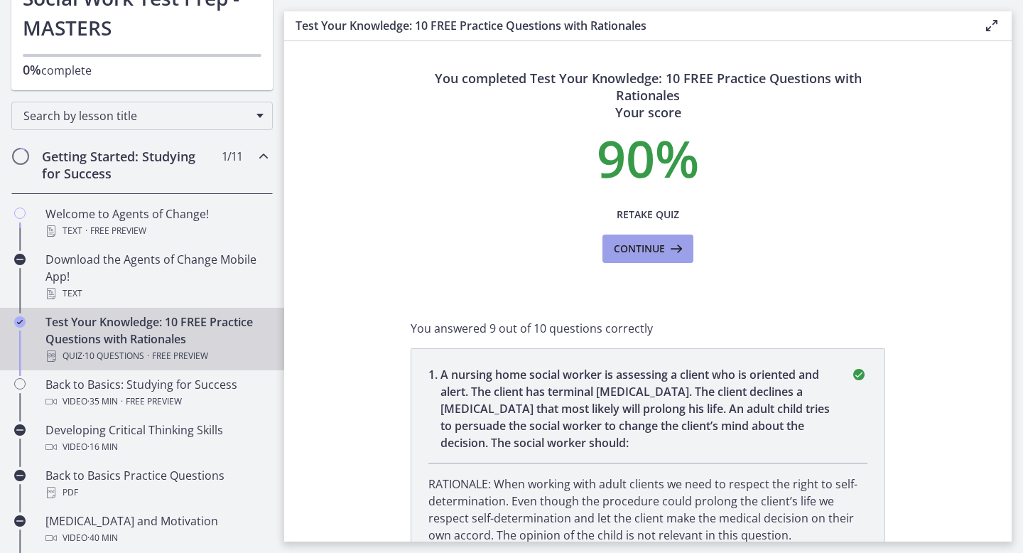
click at [642, 253] on span "Continue" at bounding box center [639, 248] width 51 height 17
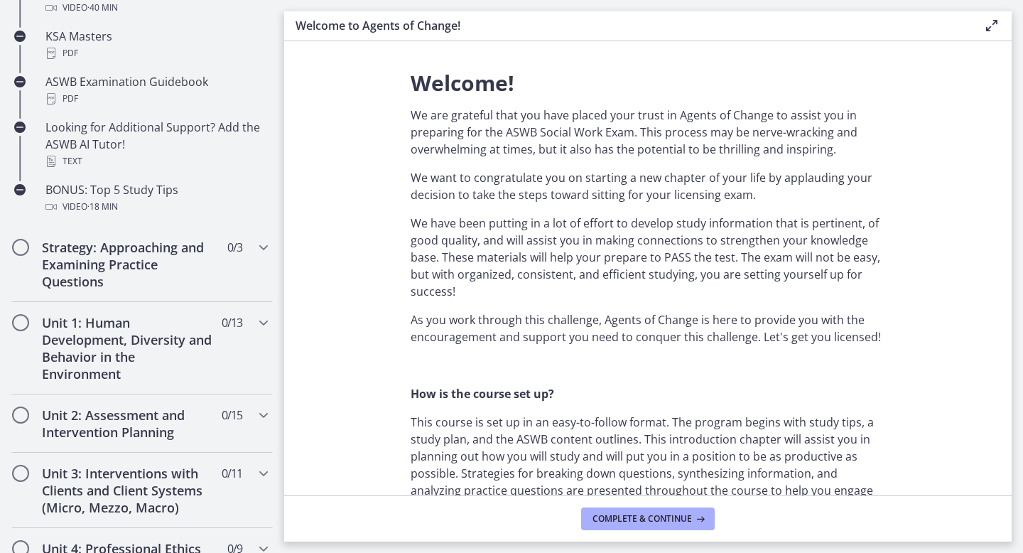
scroll to position [667, 0]
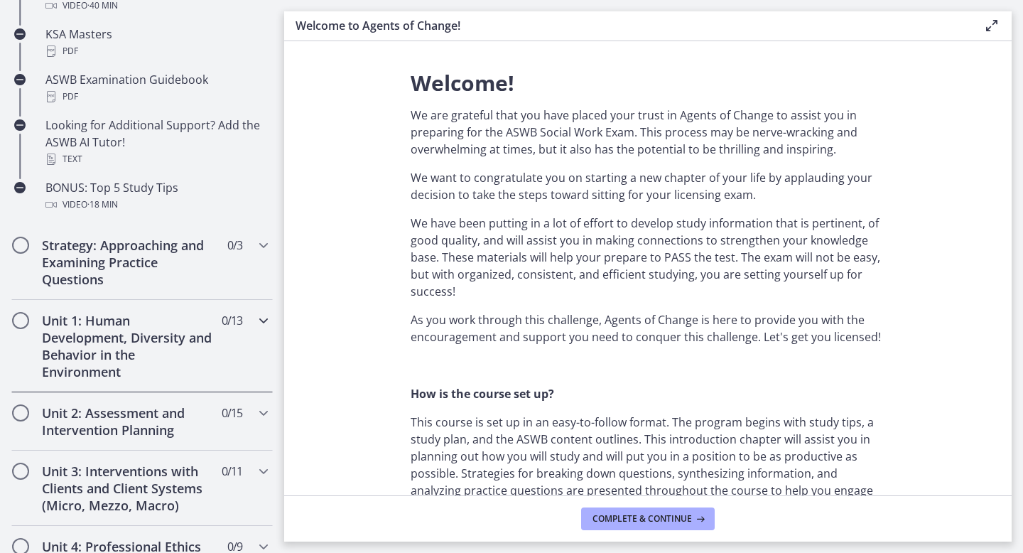
click at [255, 318] on icon "Chapters" at bounding box center [263, 320] width 17 height 17
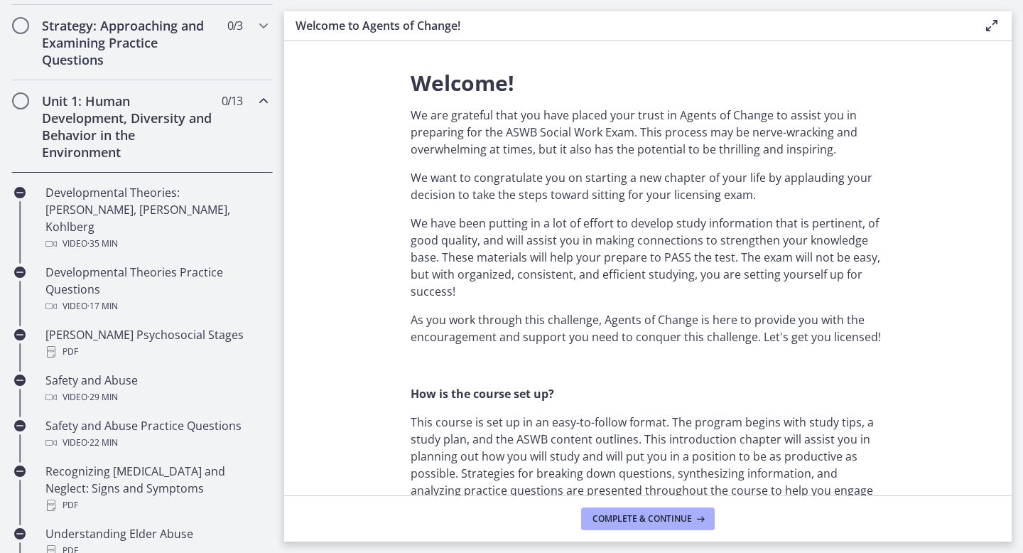
scroll to position [323, 0]
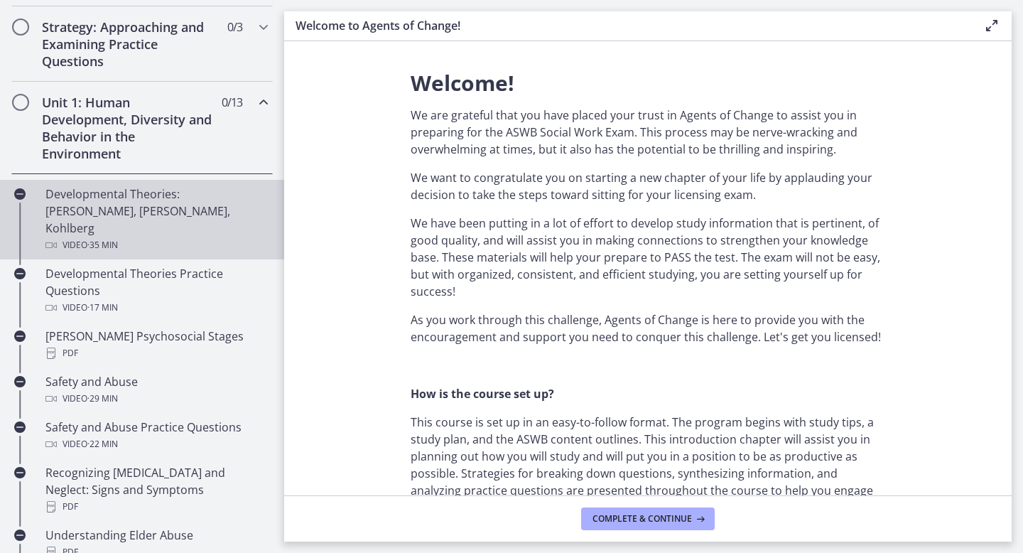
click at [109, 200] on div "Developmental Theories: [PERSON_NAME], [PERSON_NAME], Kohlberg Video · 35 min" at bounding box center [156, 219] width 222 height 68
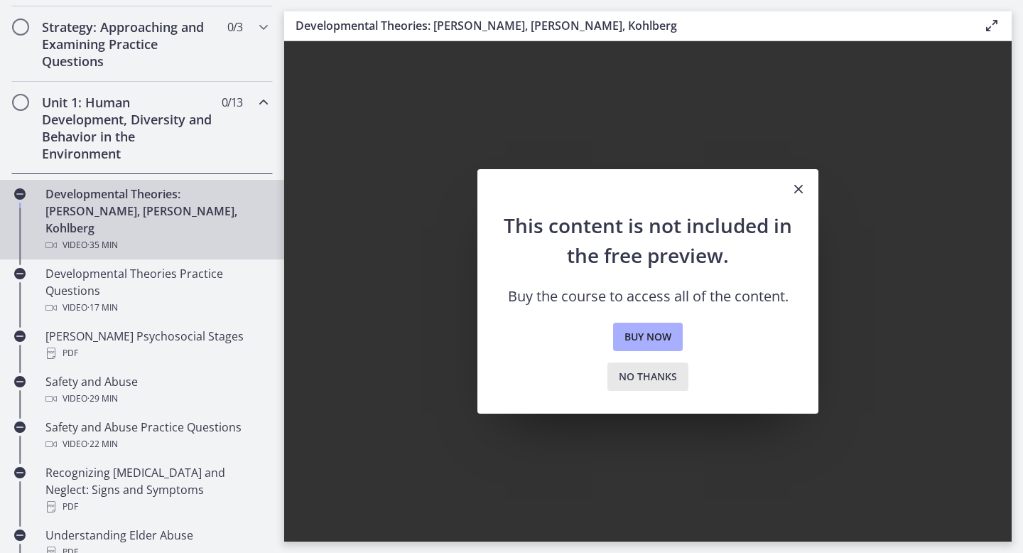
click at [662, 377] on span "No thanks" at bounding box center [648, 376] width 58 height 17
